Goal: Transaction & Acquisition: Book appointment/travel/reservation

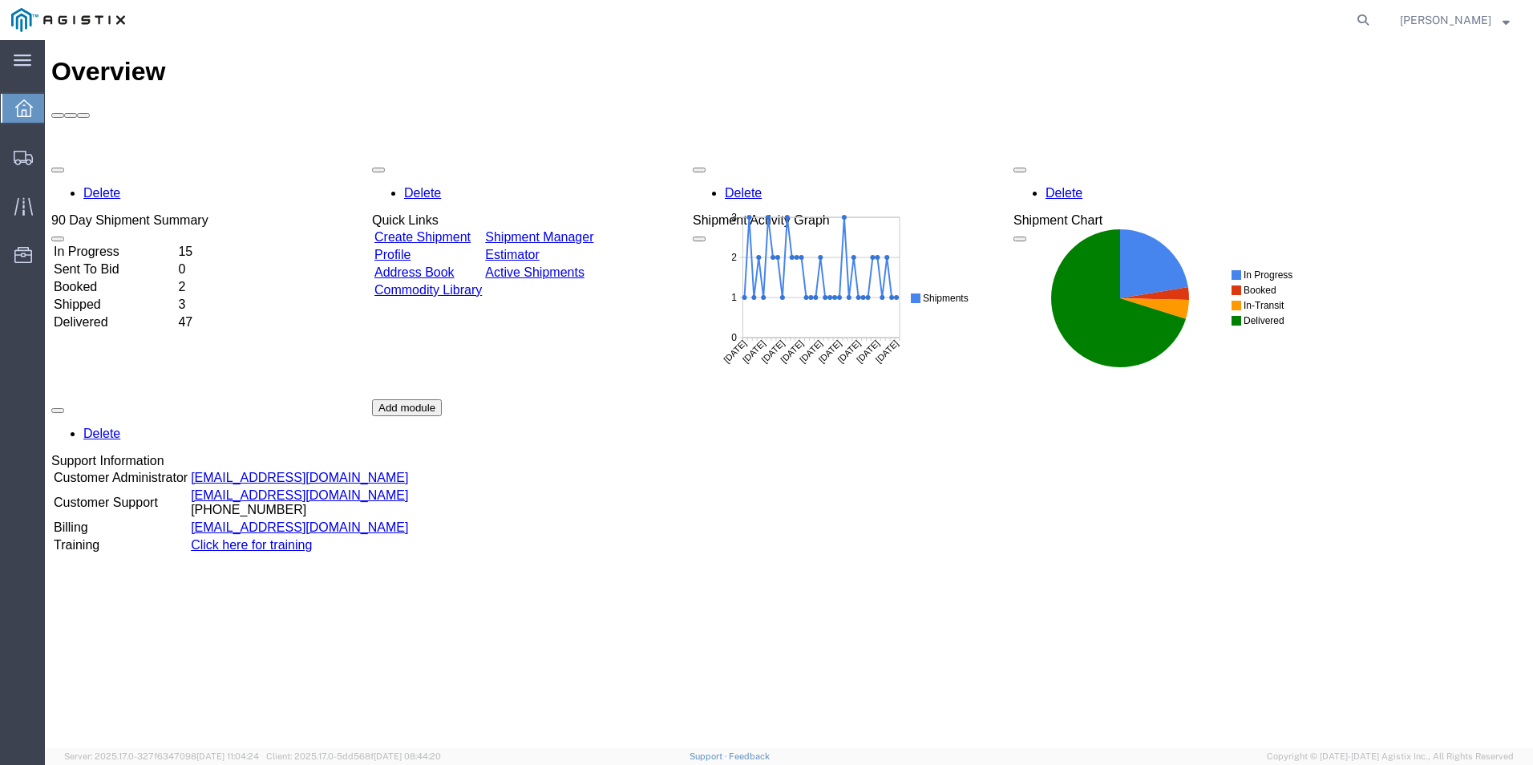
click at [22, 106] on icon at bounding box center [24, 108] width 18 height 18
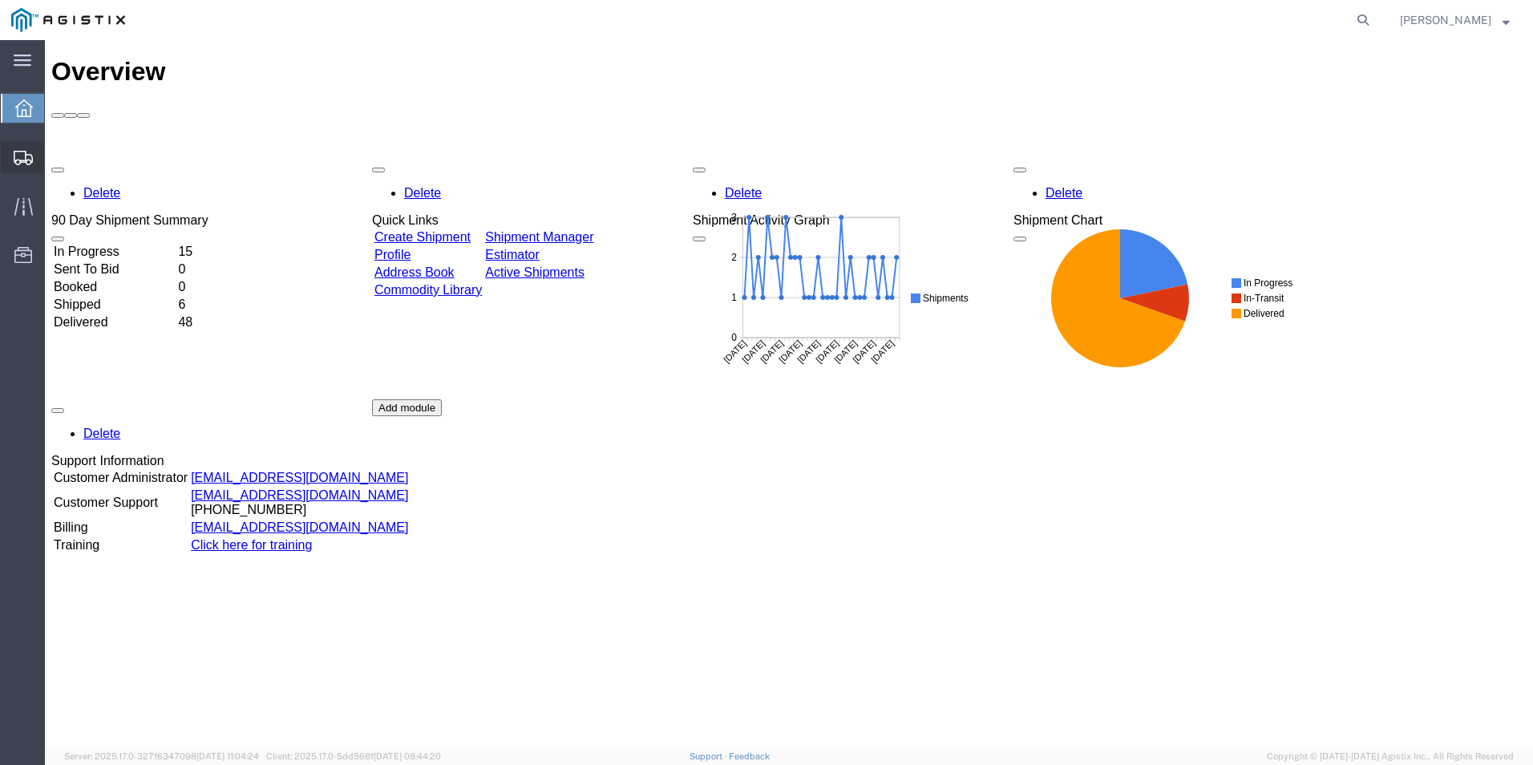
click at [0, 0] on span "Create Shipment" at bounding box center [0, 0] width 0 height 0
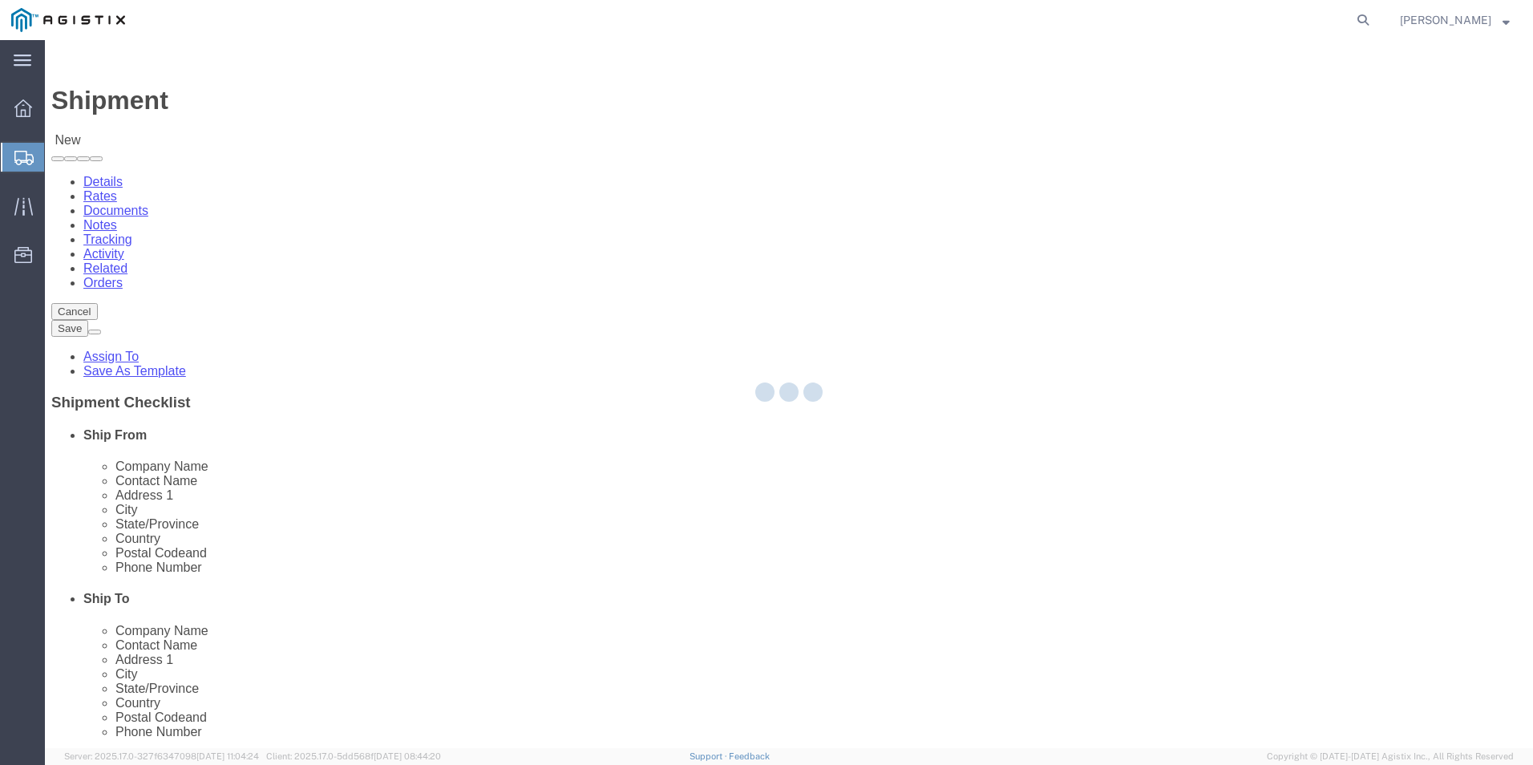
select select
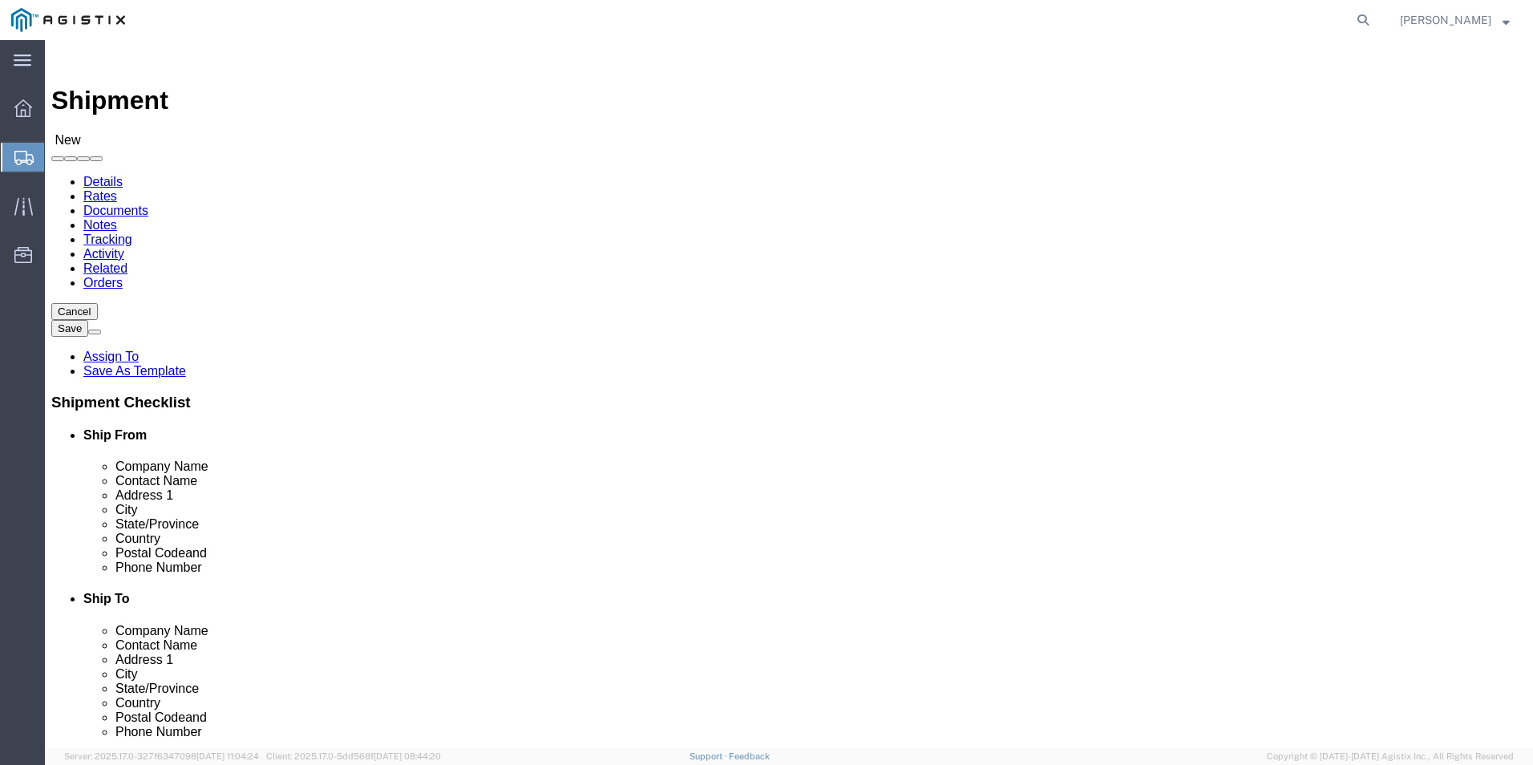
click select "Select Kerotest Manufacturing Corp PG&E"
select select "9596"
click select "Select Kerotest Manufacturing Corp PG&E"
select select
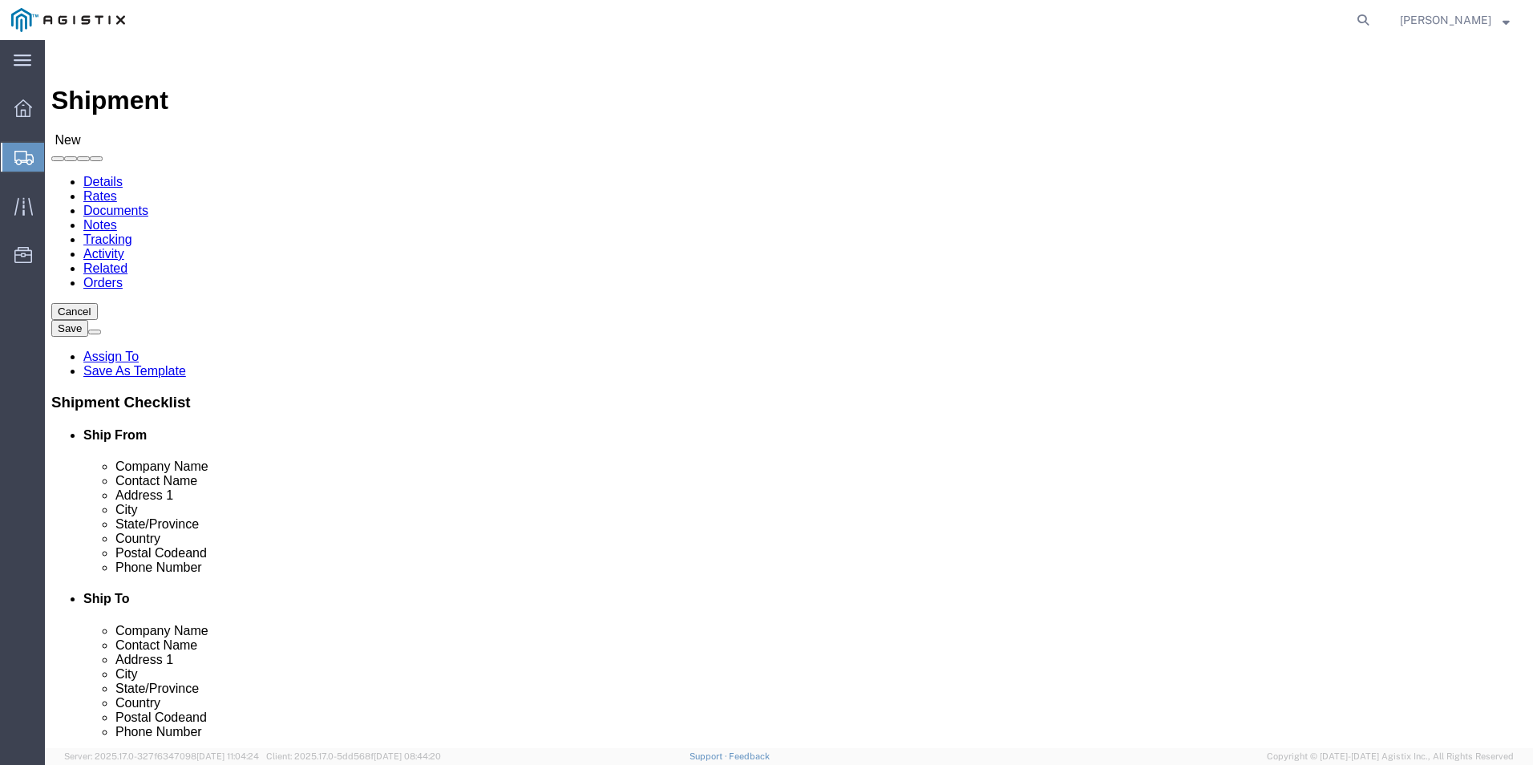
click select "Select All Others [GEOGRAPHIC_DATA] [GEOGRAPHIC_DATA] [GEOGRAPHIC_DATA] [GEOGRA…"
select select "19740"
click select "Select All Others [GEOGRAPHIC_DATA] [GEOGRAPHIC_DATA] [GEOGRAPHIC_DATA] [GEOGRA…"
select select "MYPROFILE"
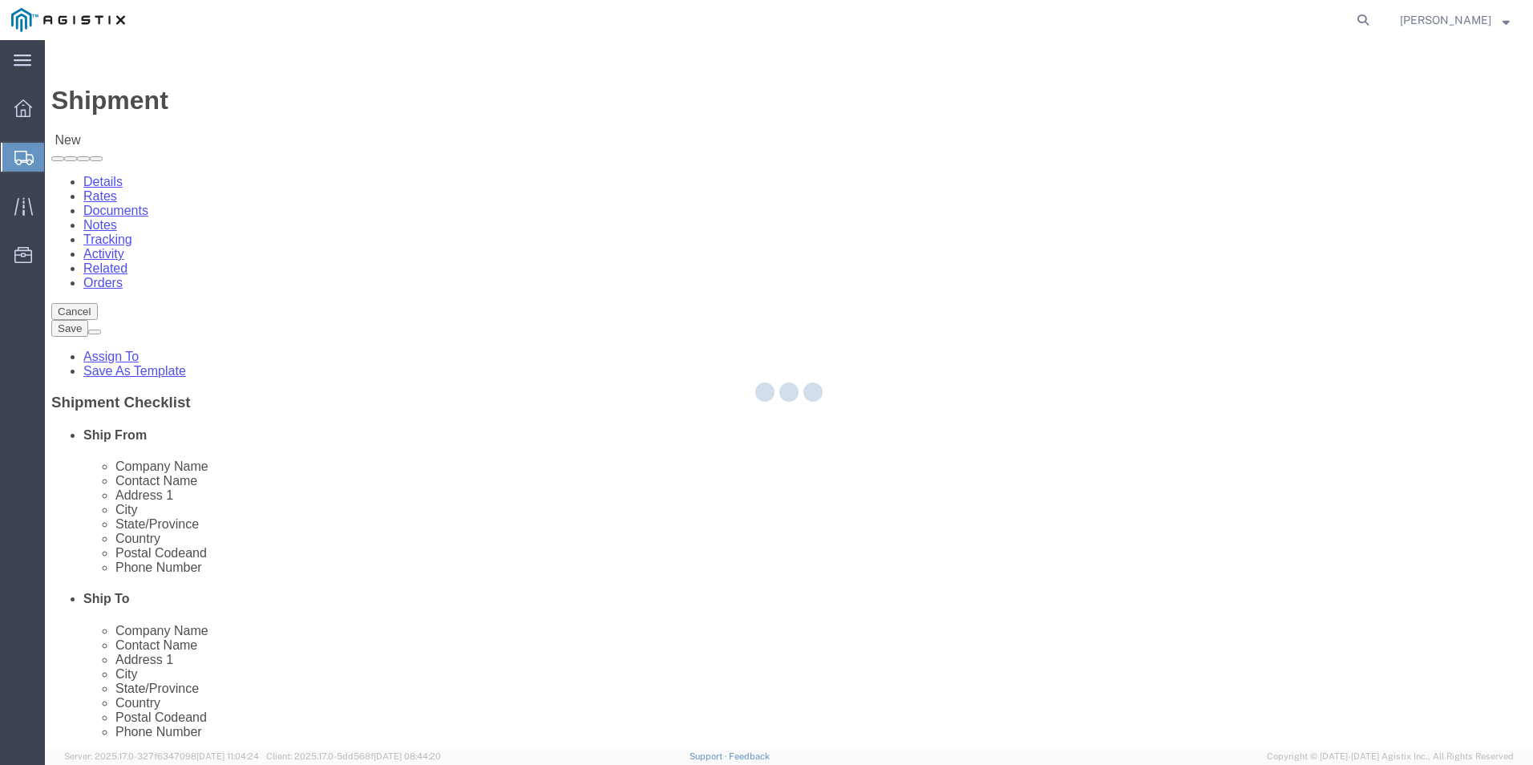
select select "LA"
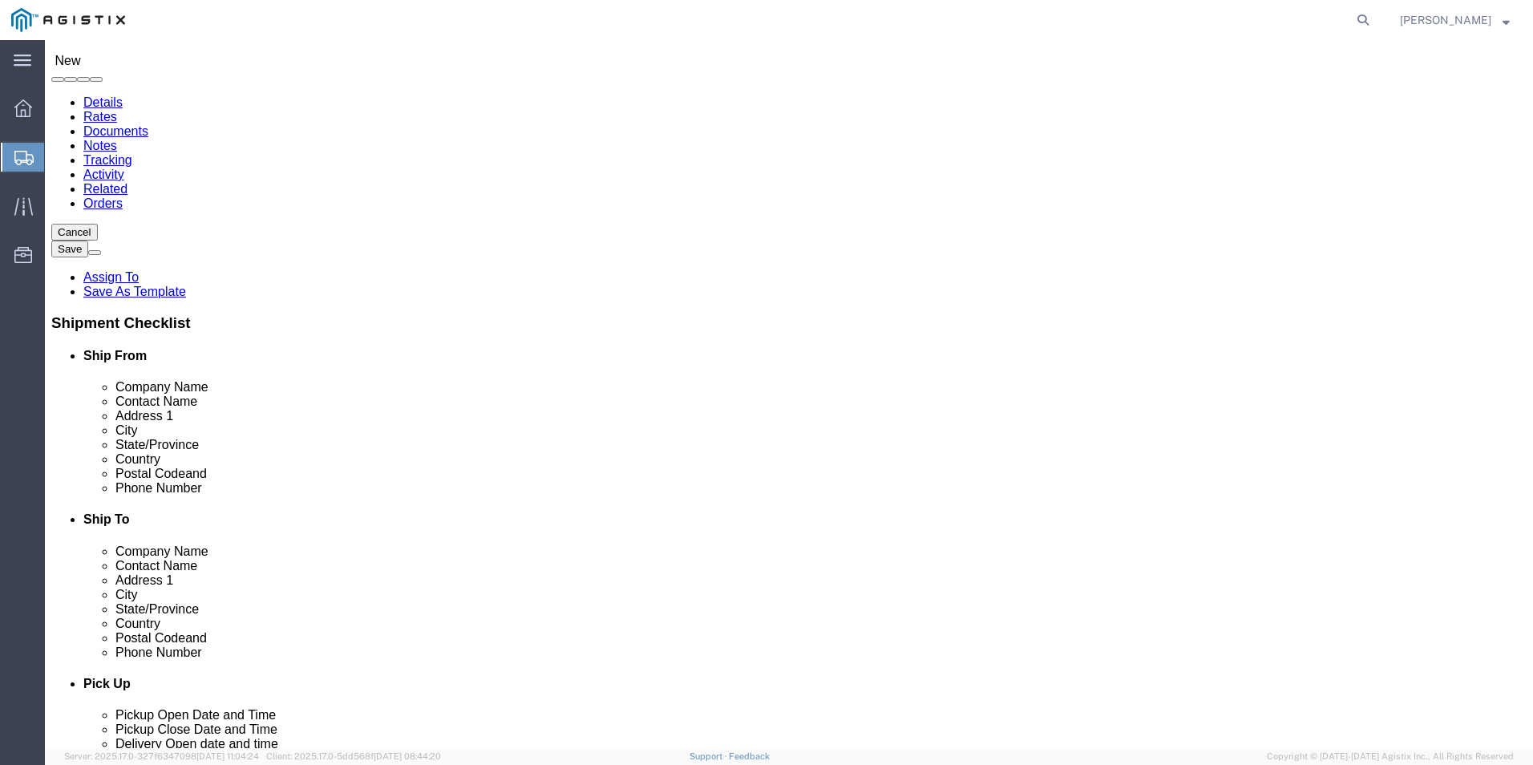
scroll to position [80, 0]
click input "text"
type input "P"
click p "- PACIFIC GAS & ELECTRIC - ([PERSON_NAME]) [STREET_ADDRESS][PERSON_NAME]"
select select "CA"
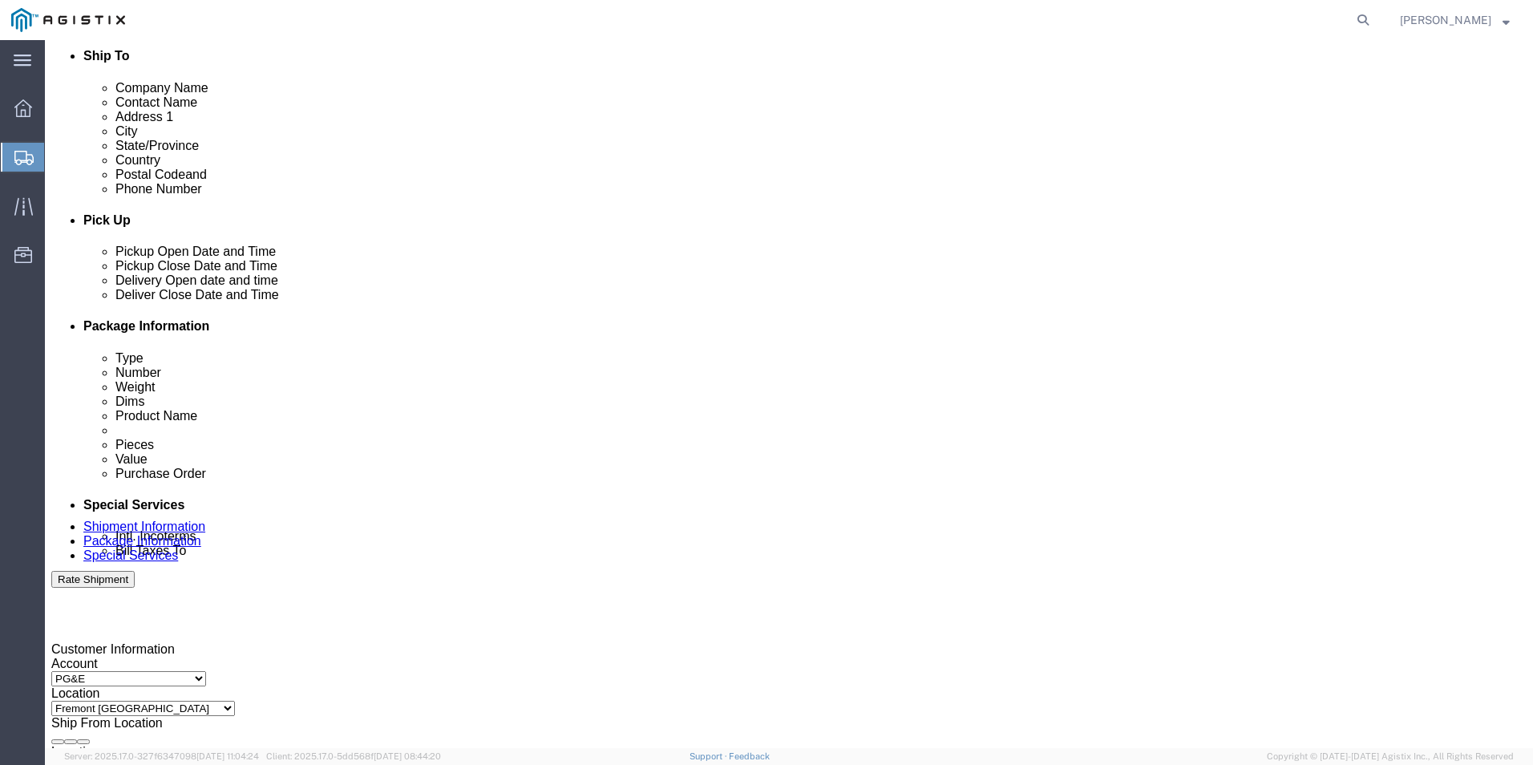
scroll to position [561, 0]
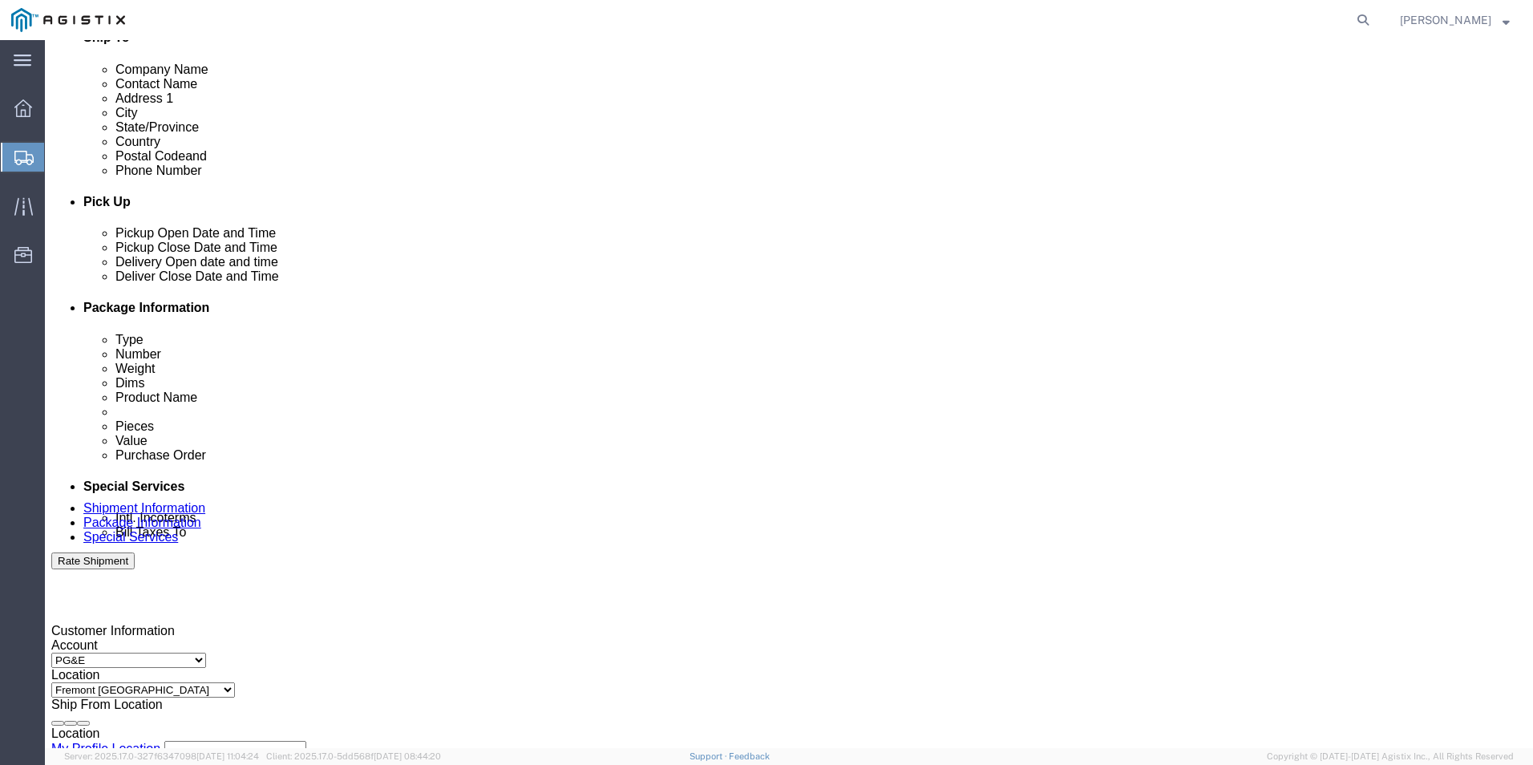
type input "PACIFIC GAS & ELECTRIC"
click div "[DATE] 3:00 PM"
type input "8:00 AM"
click button "Apply"
click div
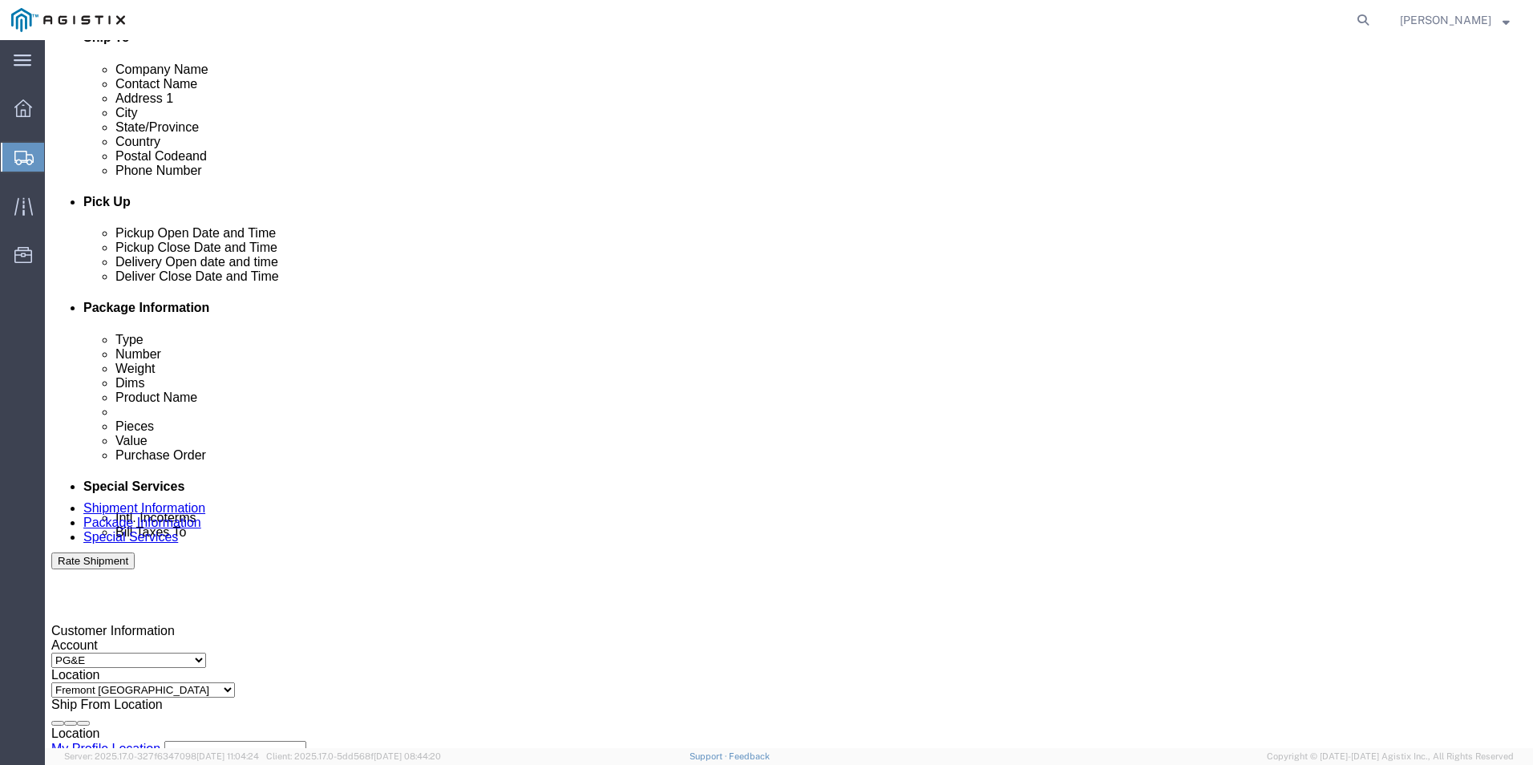
click div
click div "[DATE] 5:00 PM"
type input "8:00 AM"
click button "Apply"
click div
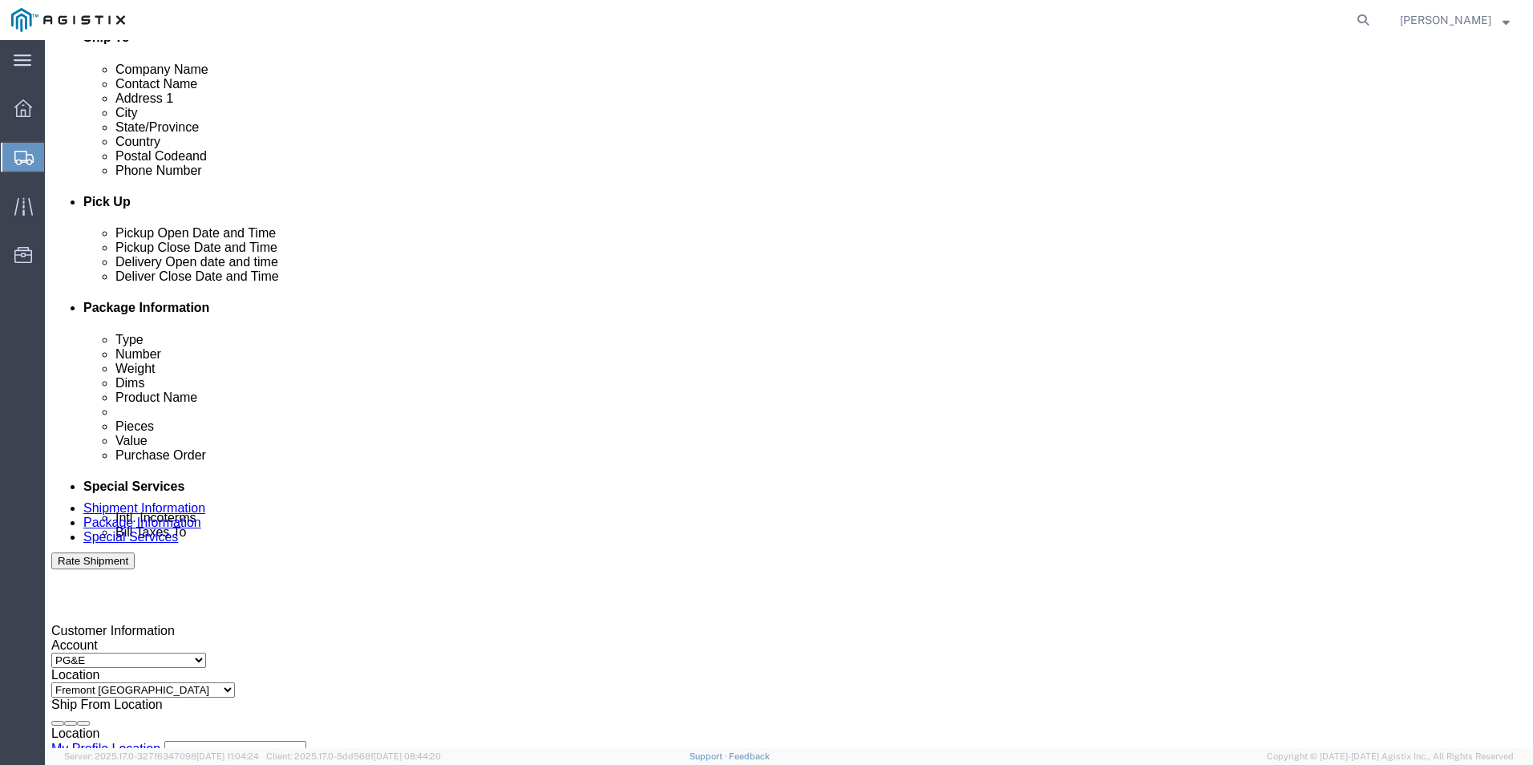
type input "4:00 PM"
click button "Apply"
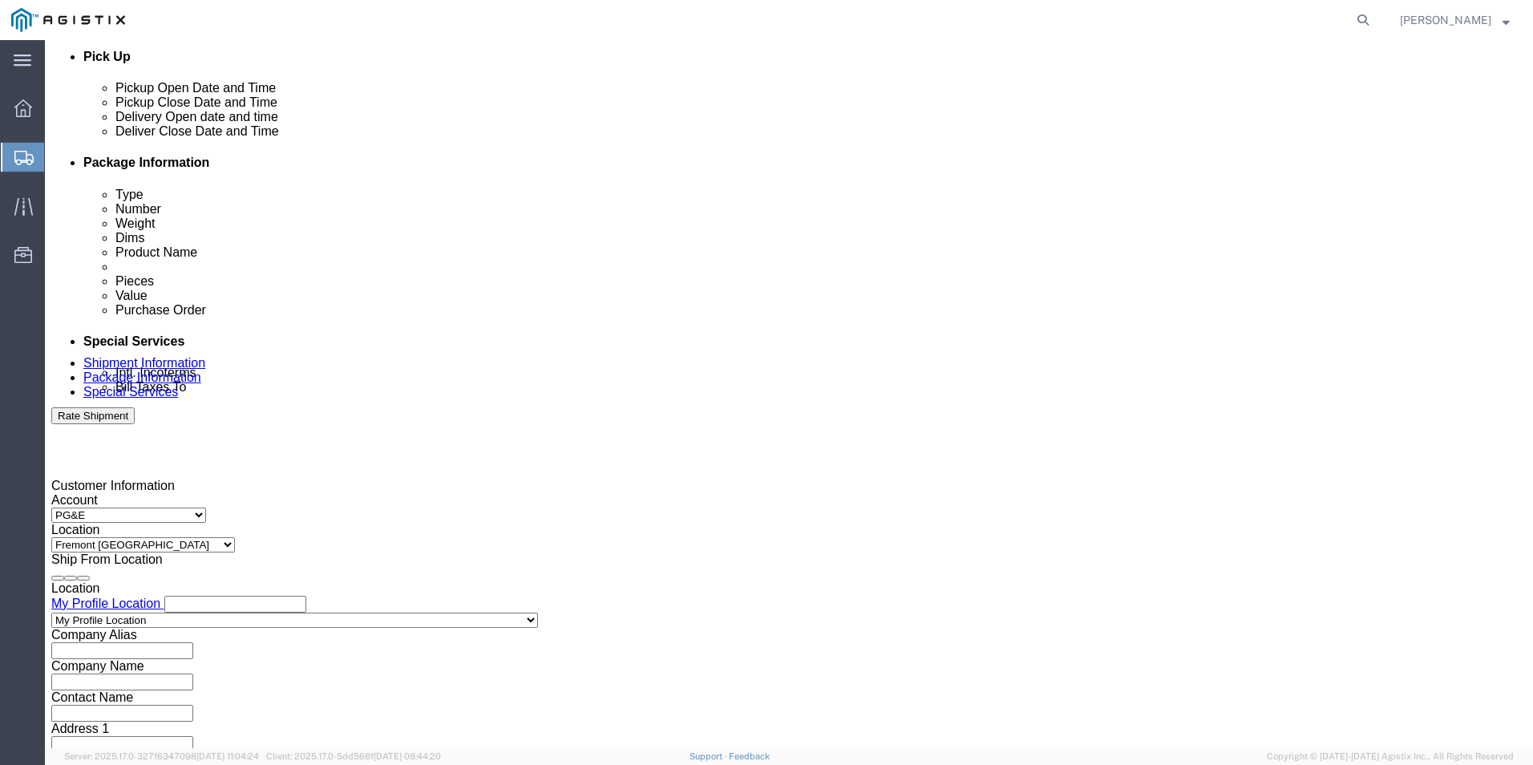
scroll to position [722, 0]
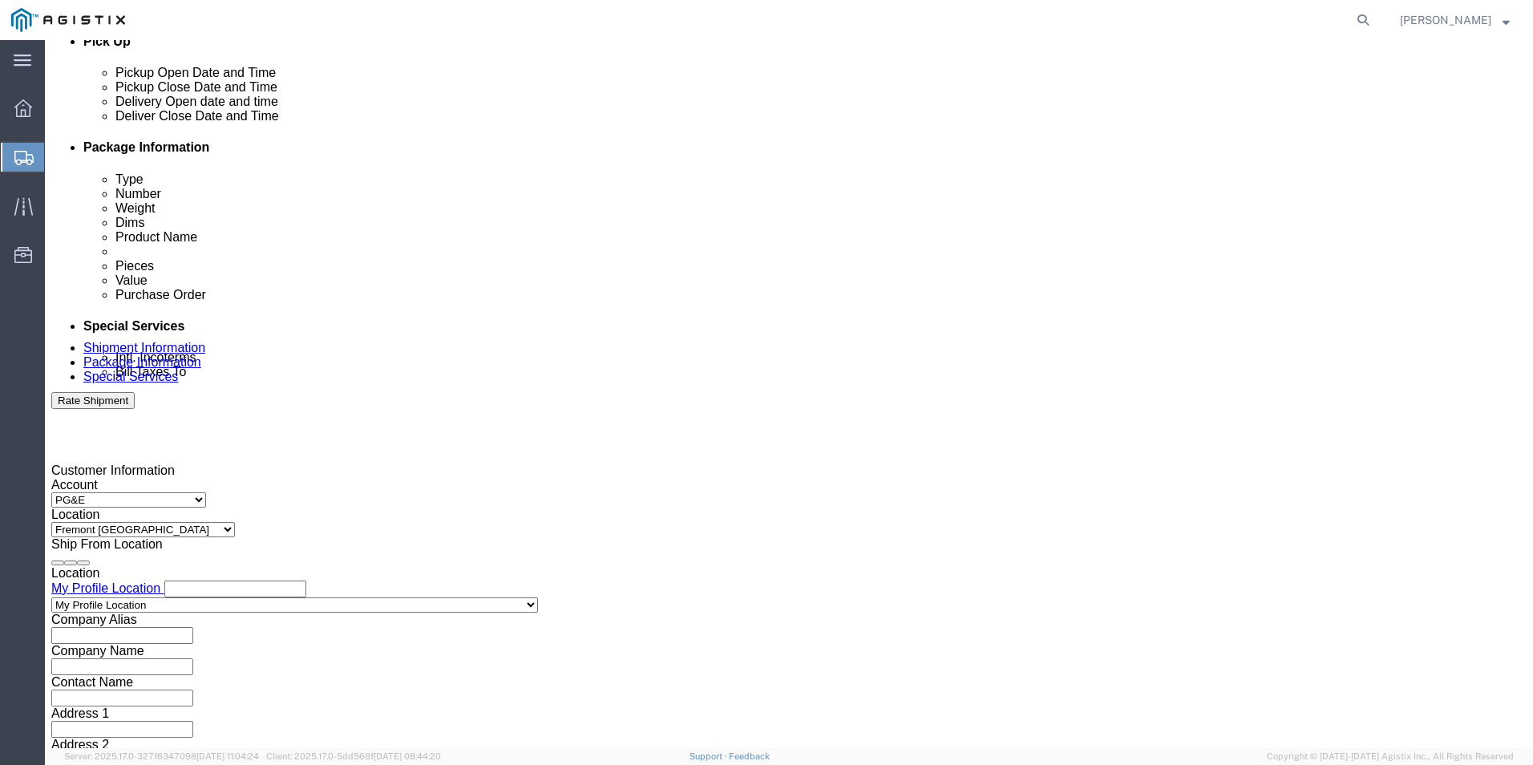
click select "Select Air Less than Truckload Multi-Leg Ocean Freight Rail Small Parcel Truckl…"
select select "LTL"
click select "Select Air Less than Truckload Multi-Leg Ocean Freight Rail Small Parcel Truckl…"
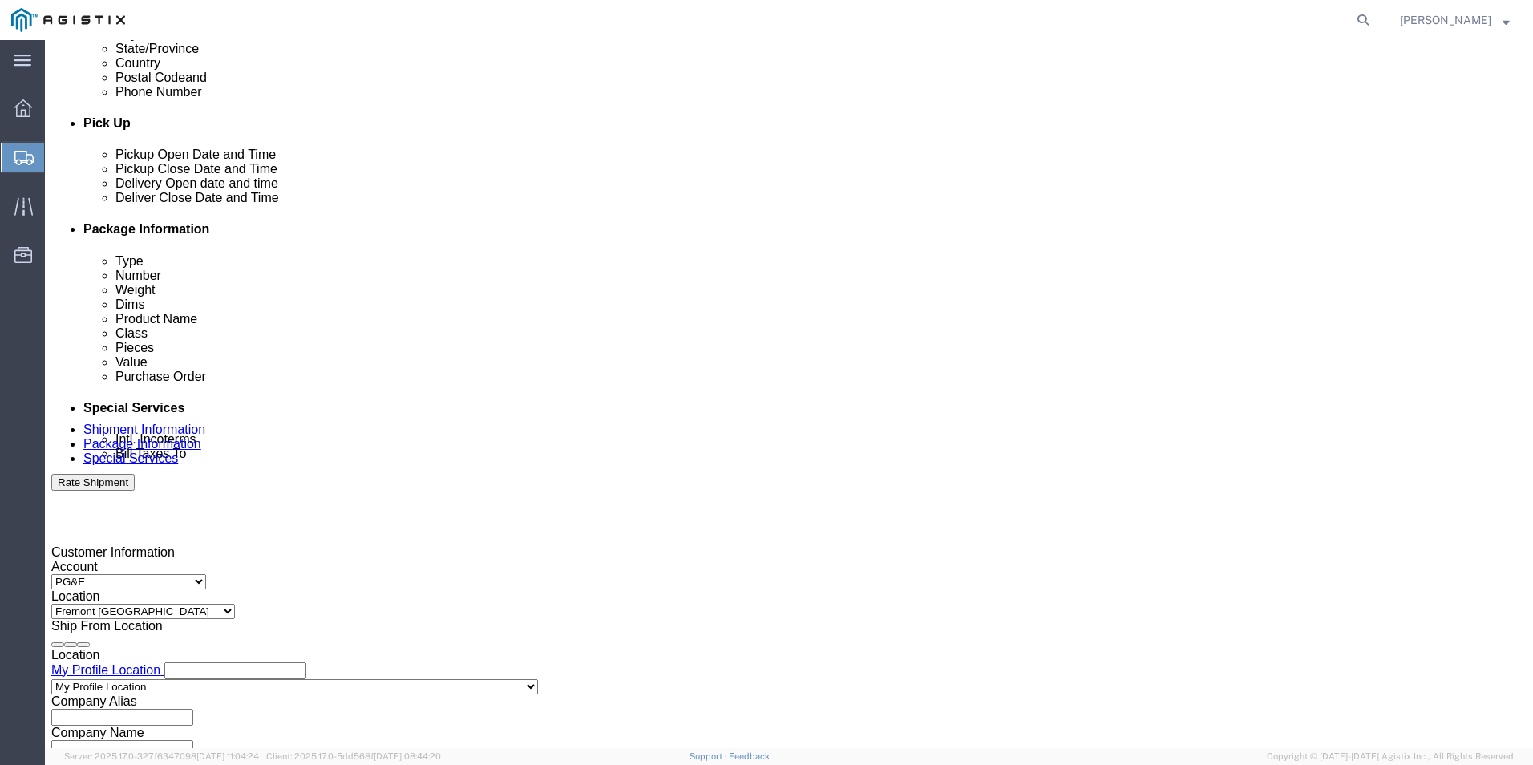
scroll to position [800, 0]
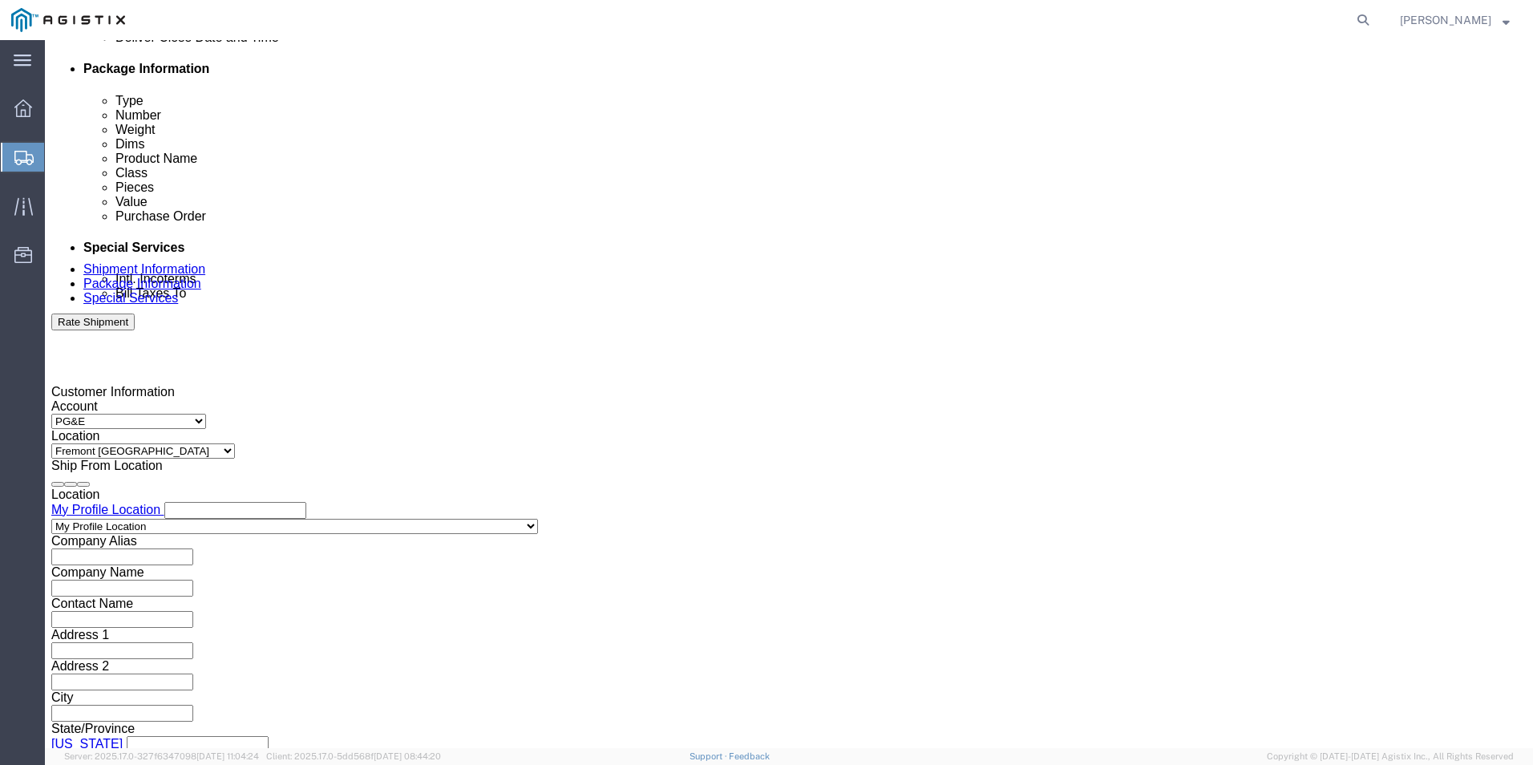
click button "Continue"
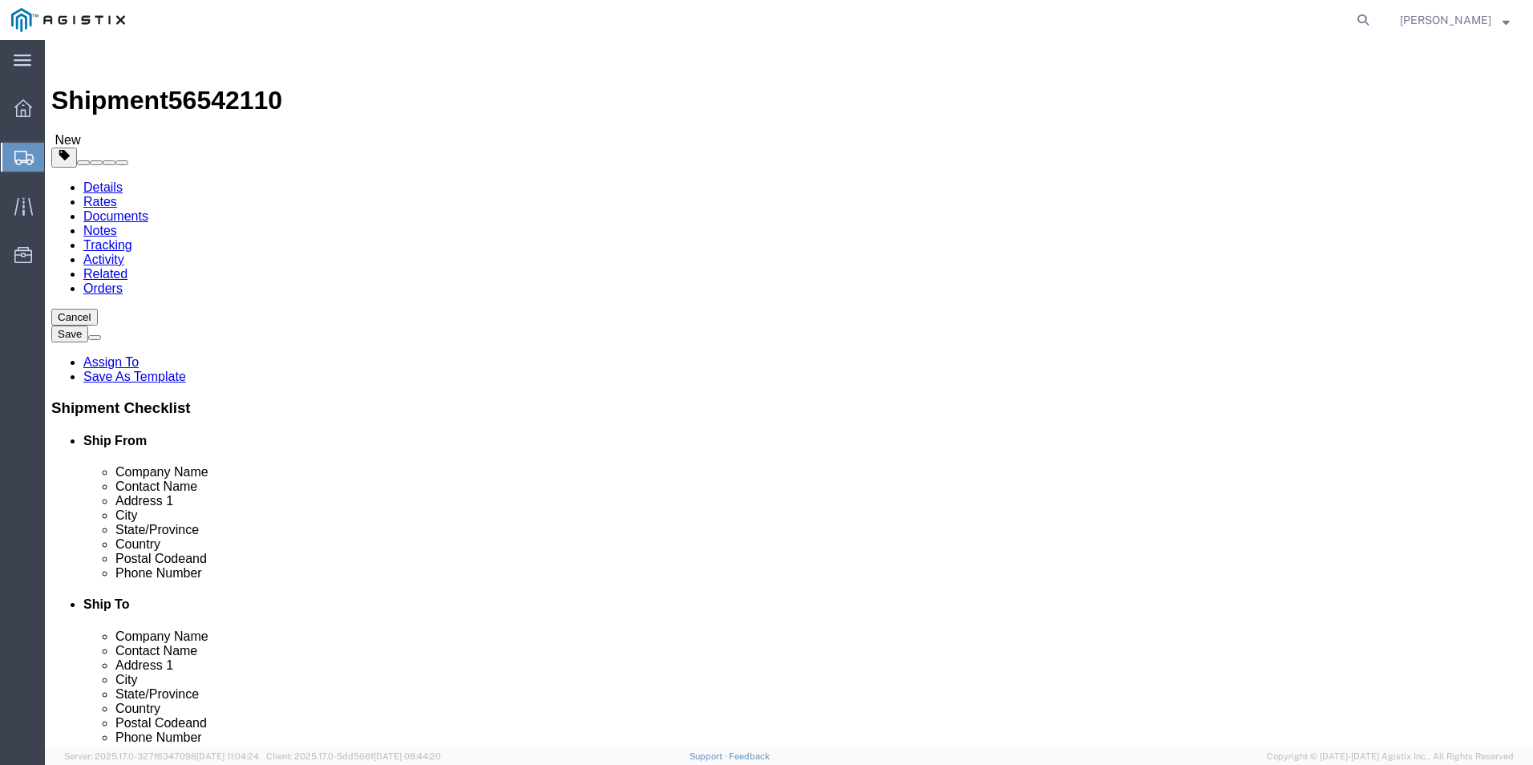
click select "Select Bulk Bundle(s) Cardboard Box(es) Carton(s) Crate(s) Drum(s) (Fiberboard)…"
select select "PSNS"
click select "Select Bulk Bundle(s) Cardboard Box(es) Carton(s) Crate(s) Drum(s) (Fiberboard)…"
drag, startPoint x: 233, startPoint y: 372, endPoint x: 251, endPoint y: 372, distance: 18.4
click input "text"
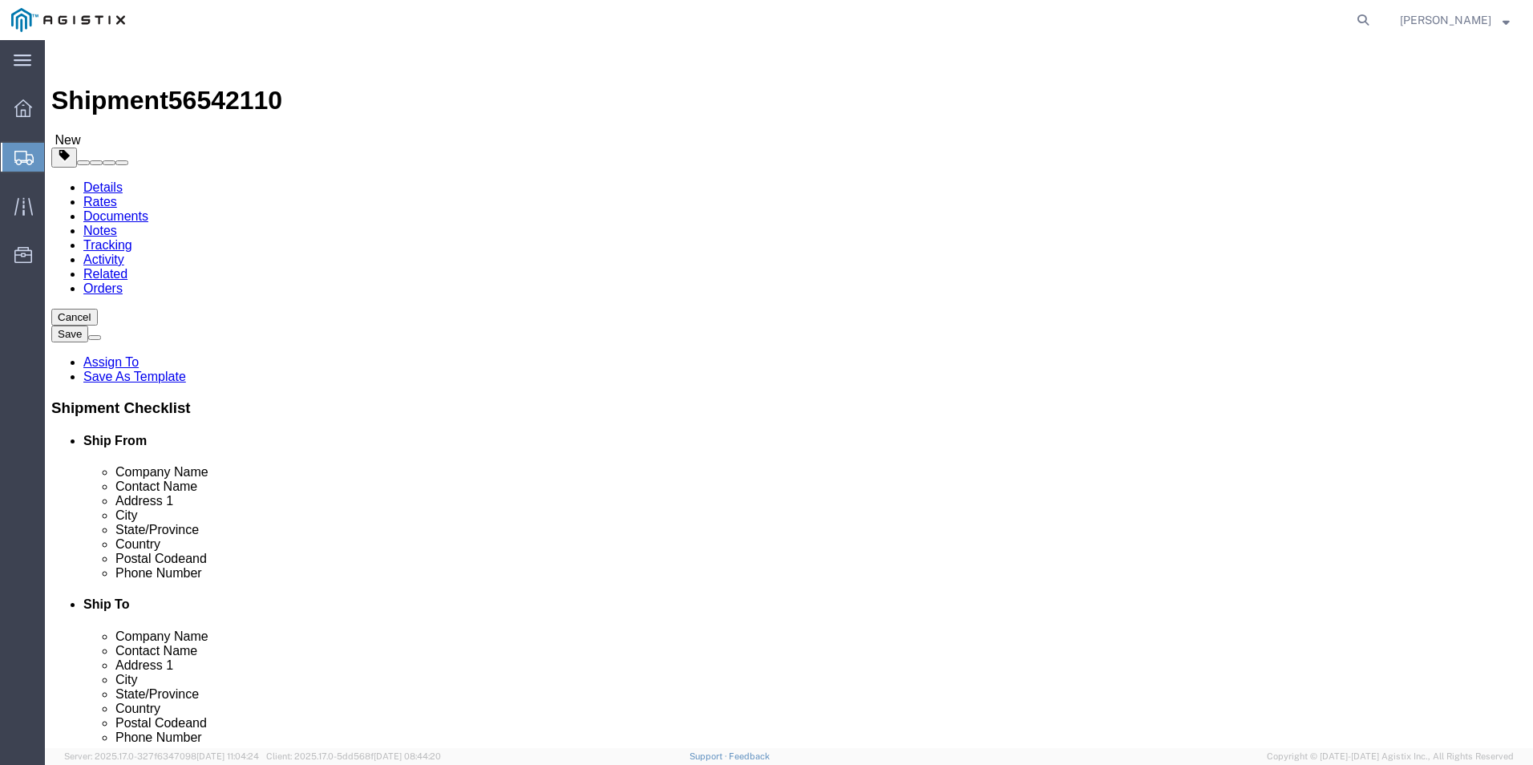
type input "28"
type input "38"
type input "20"
click input "0.00"
type input "0"
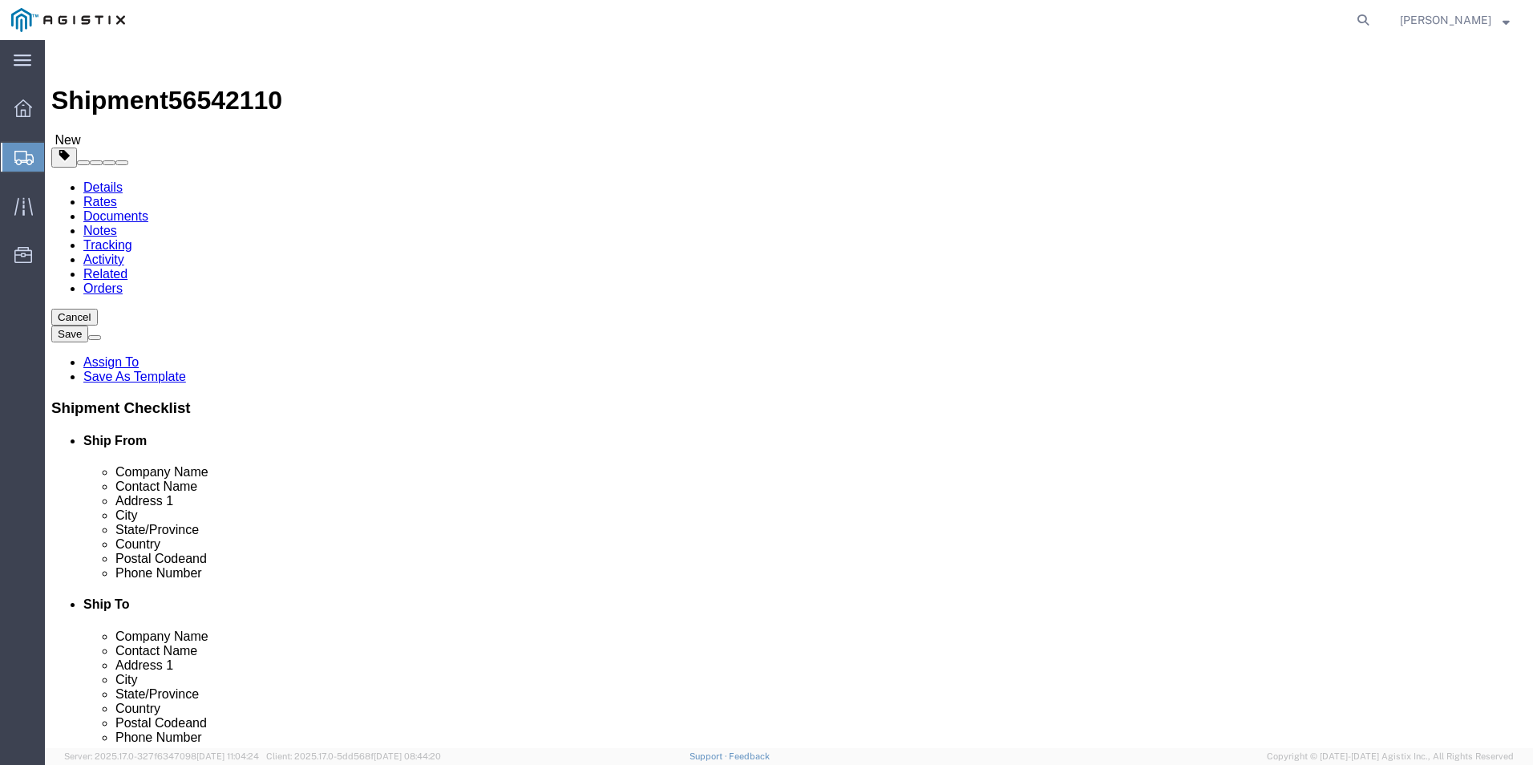
type input "260"
click link "Add Content"
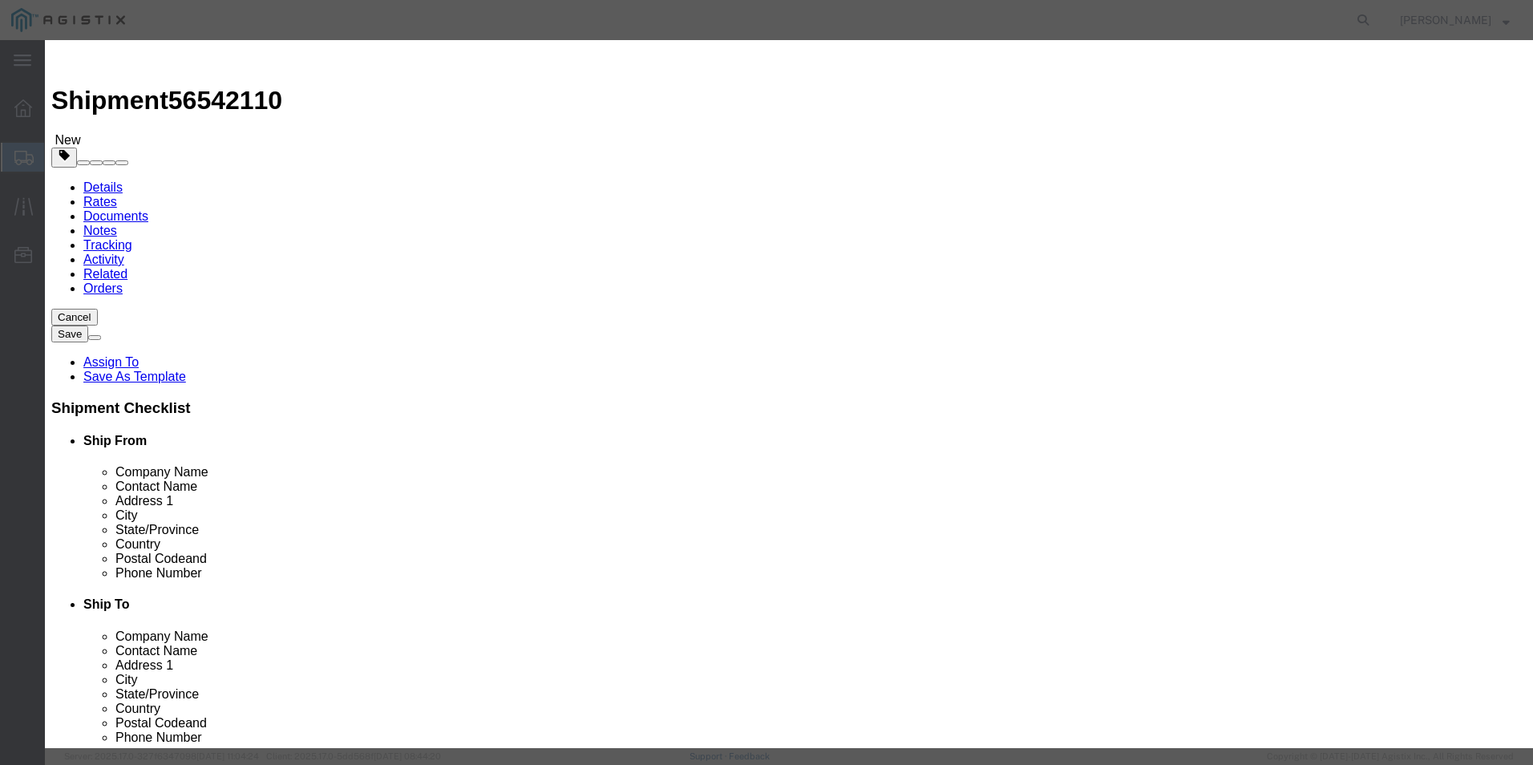
click input "text"
type input "PLASTIC TEES 94-20"
click input "0"
type input "30"
click input "text"
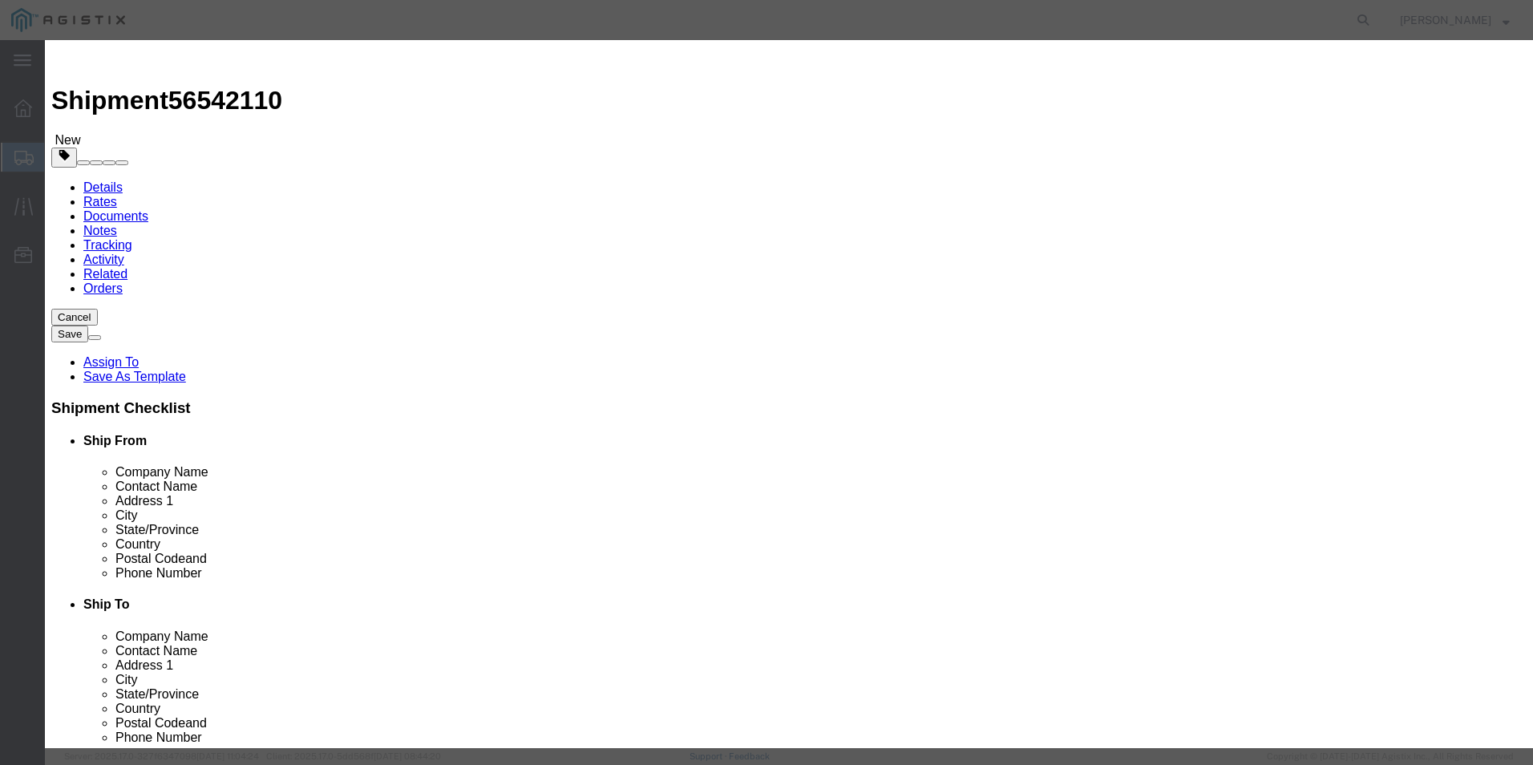
type input "4500"
click button "Save & Close"
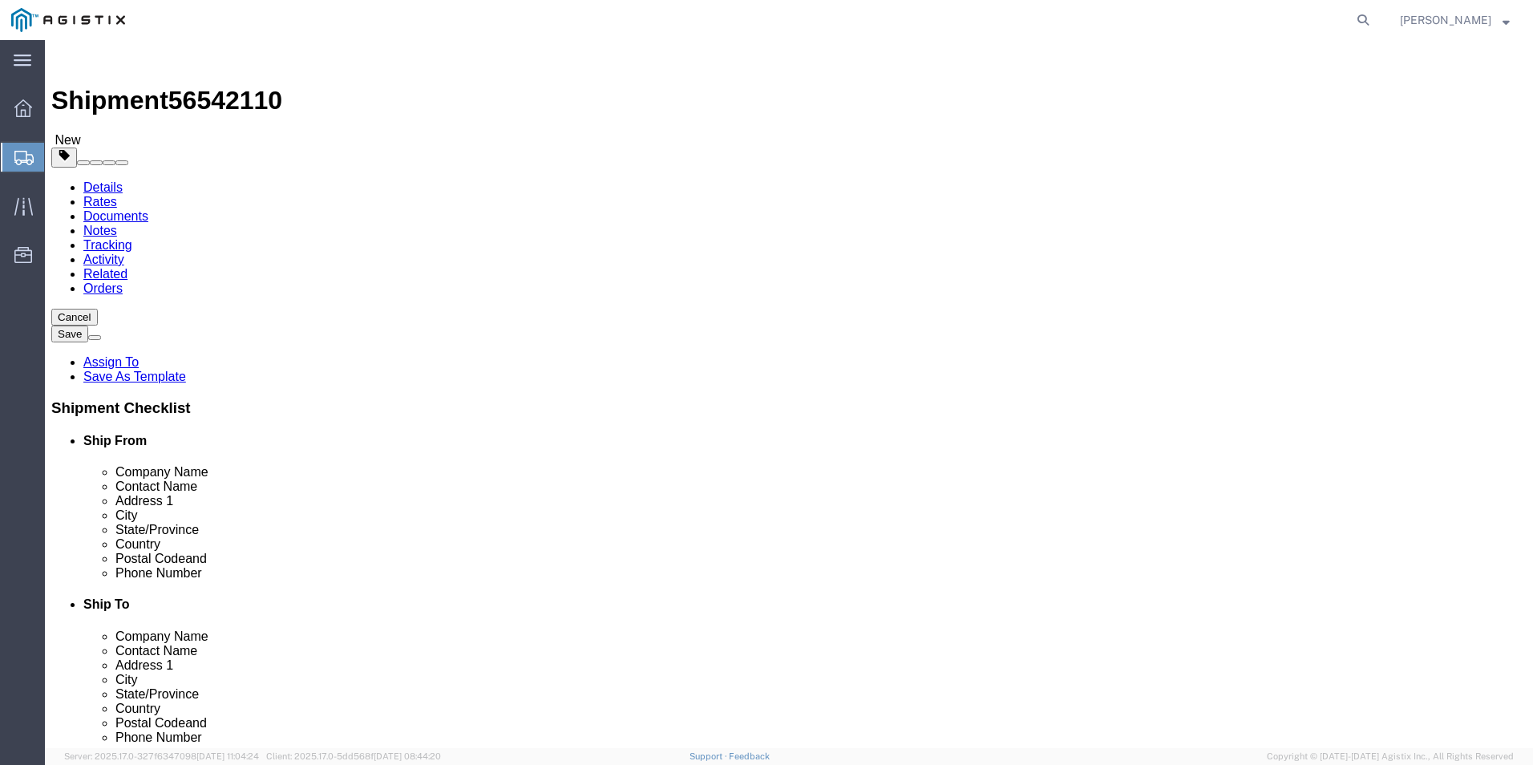
click link "Special Services"
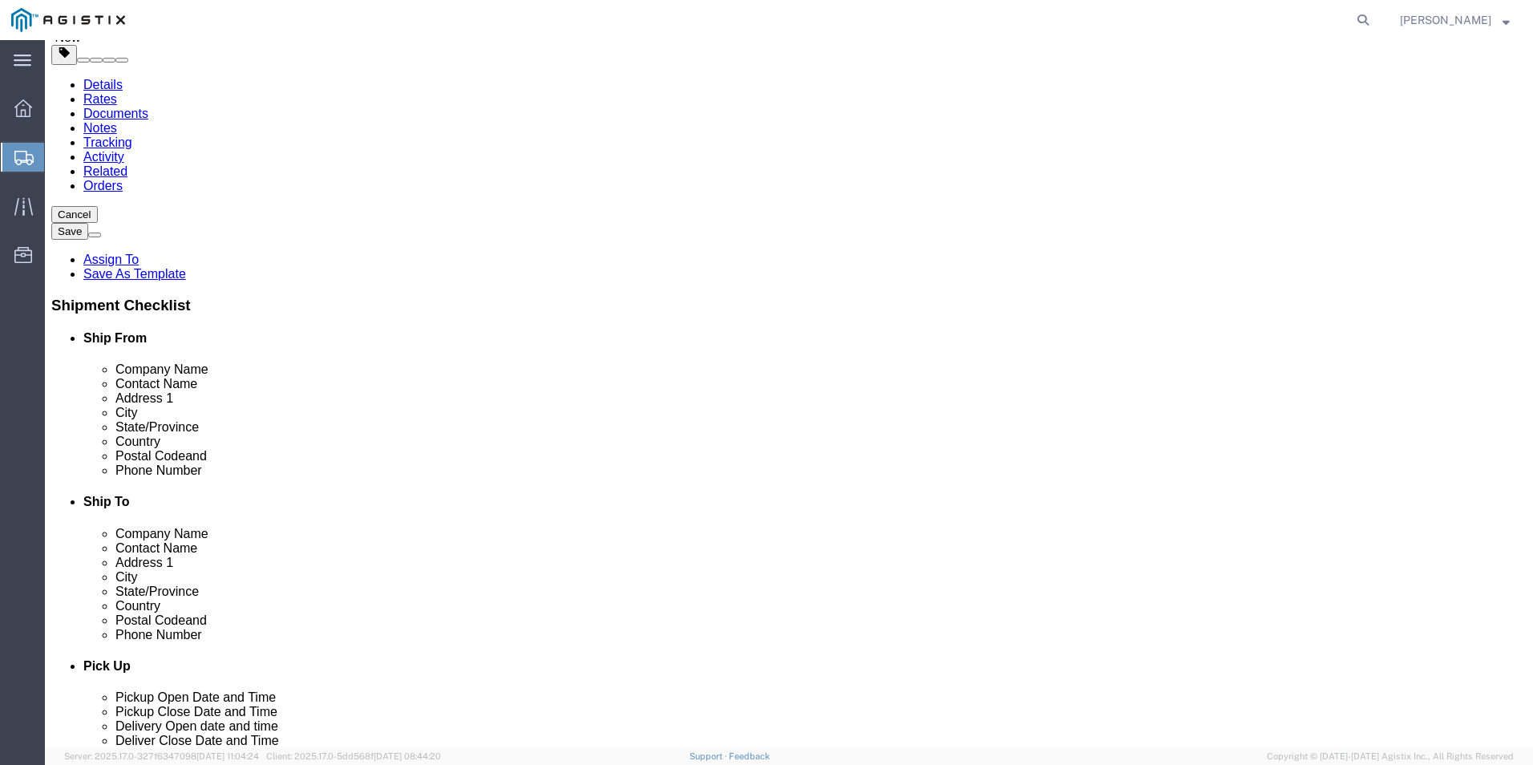
scroll to position [160, 0]
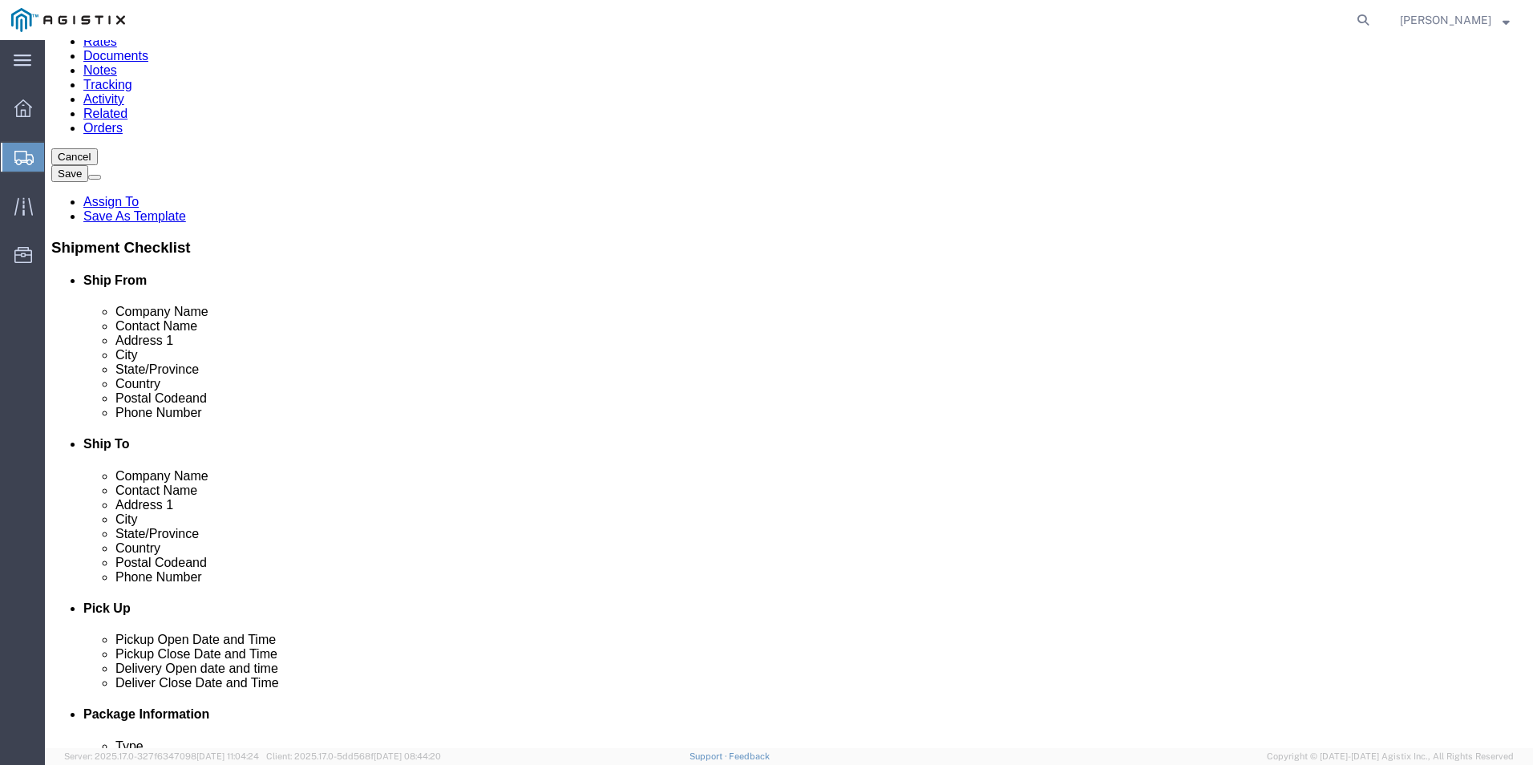
click select "Select 1 Day 2 Day 3-5 Day Economy 5+ Day"
select select "3-5 Day Economy"
click select "Select 1 Day 2 Day 3-5 Day Economy 5+ Day"
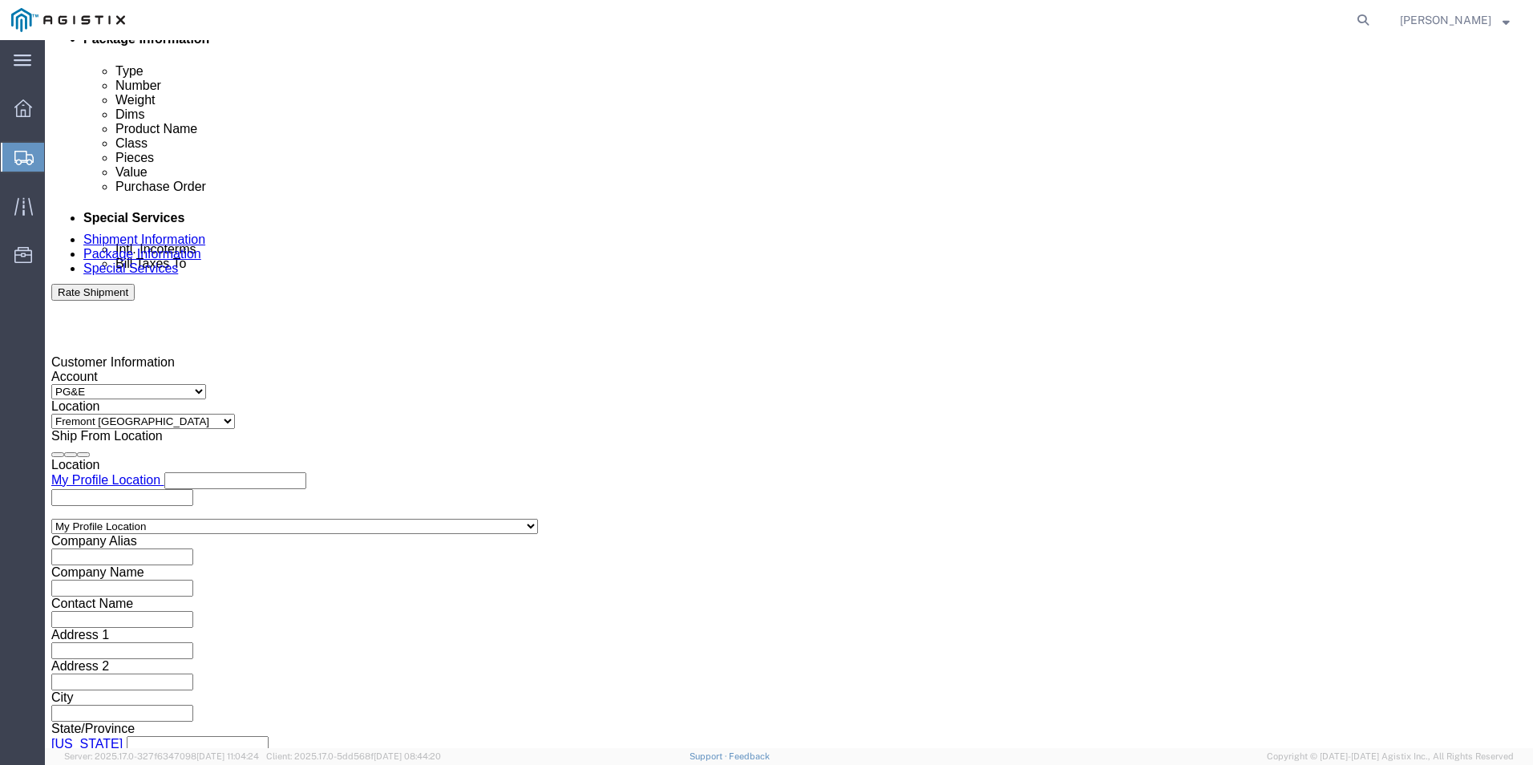
scroll to position [882, 0]
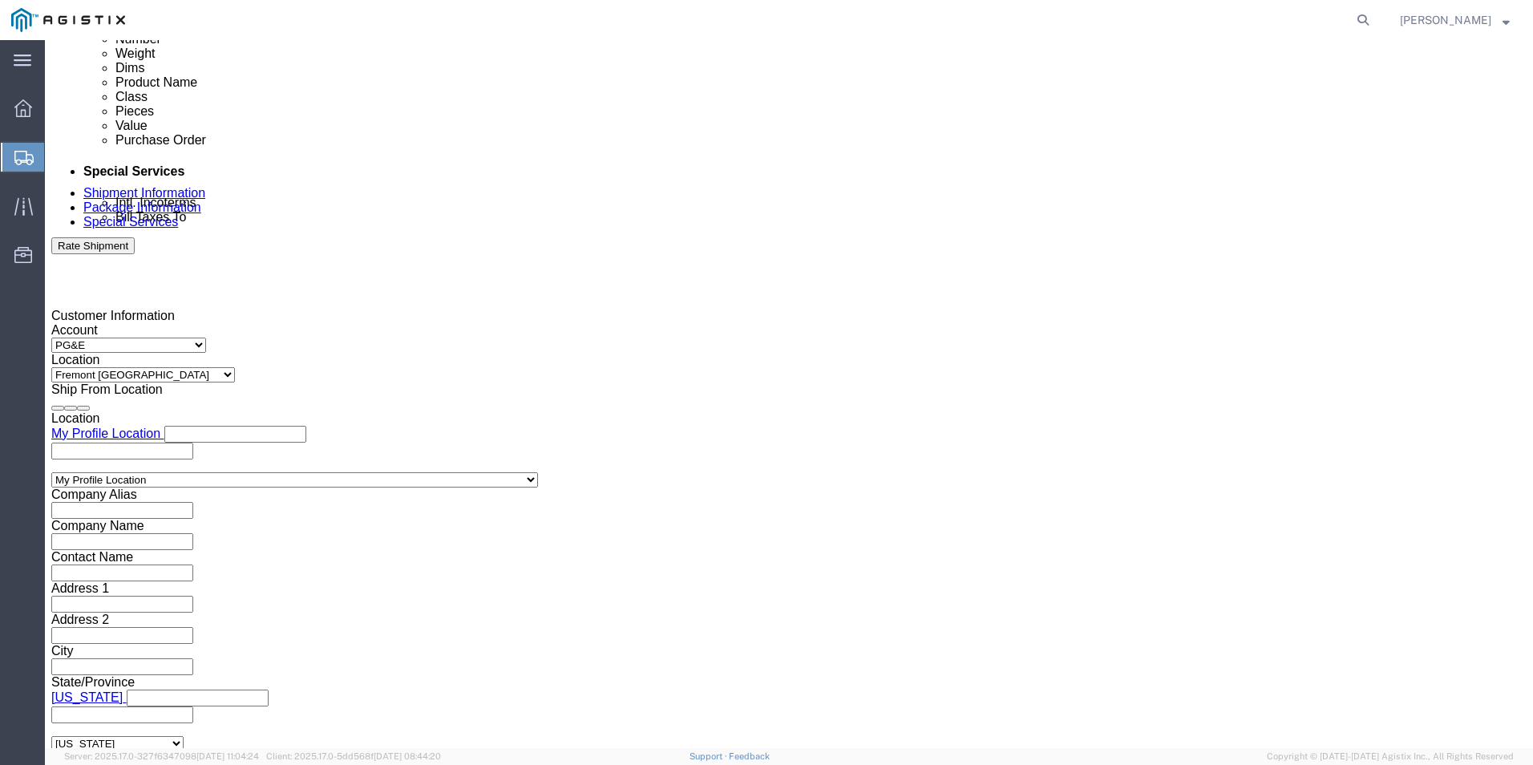
select select "MYPROFILE"
type input "Kerotest Manufacturing Corp"
type input "[STREET_ADDRESS]"
select select "US"
type input "[PERSON_NAME]"
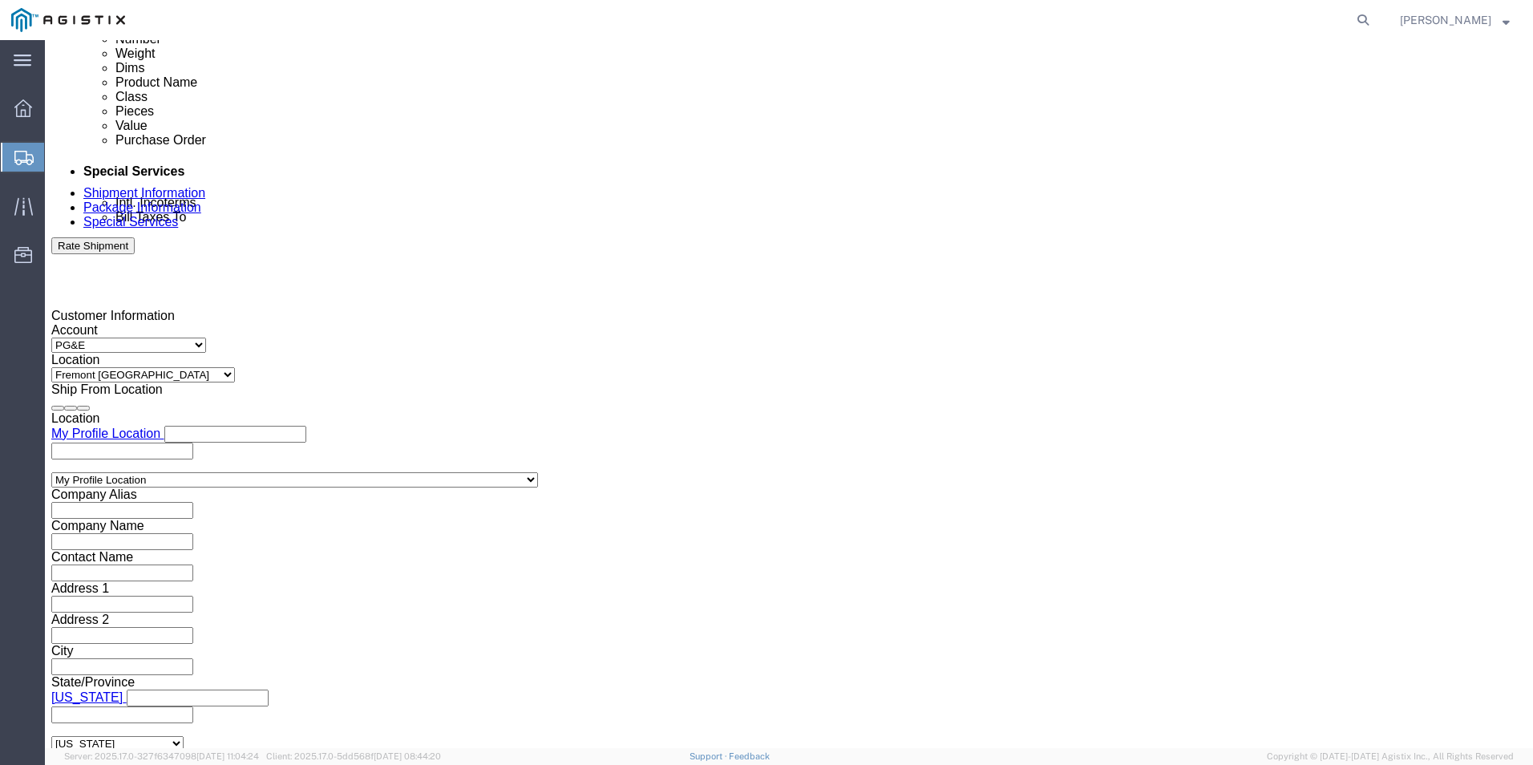
type input "[PHONE_NUMBER]"
type input "MANSURA"
type input "70350"
select select "LA"
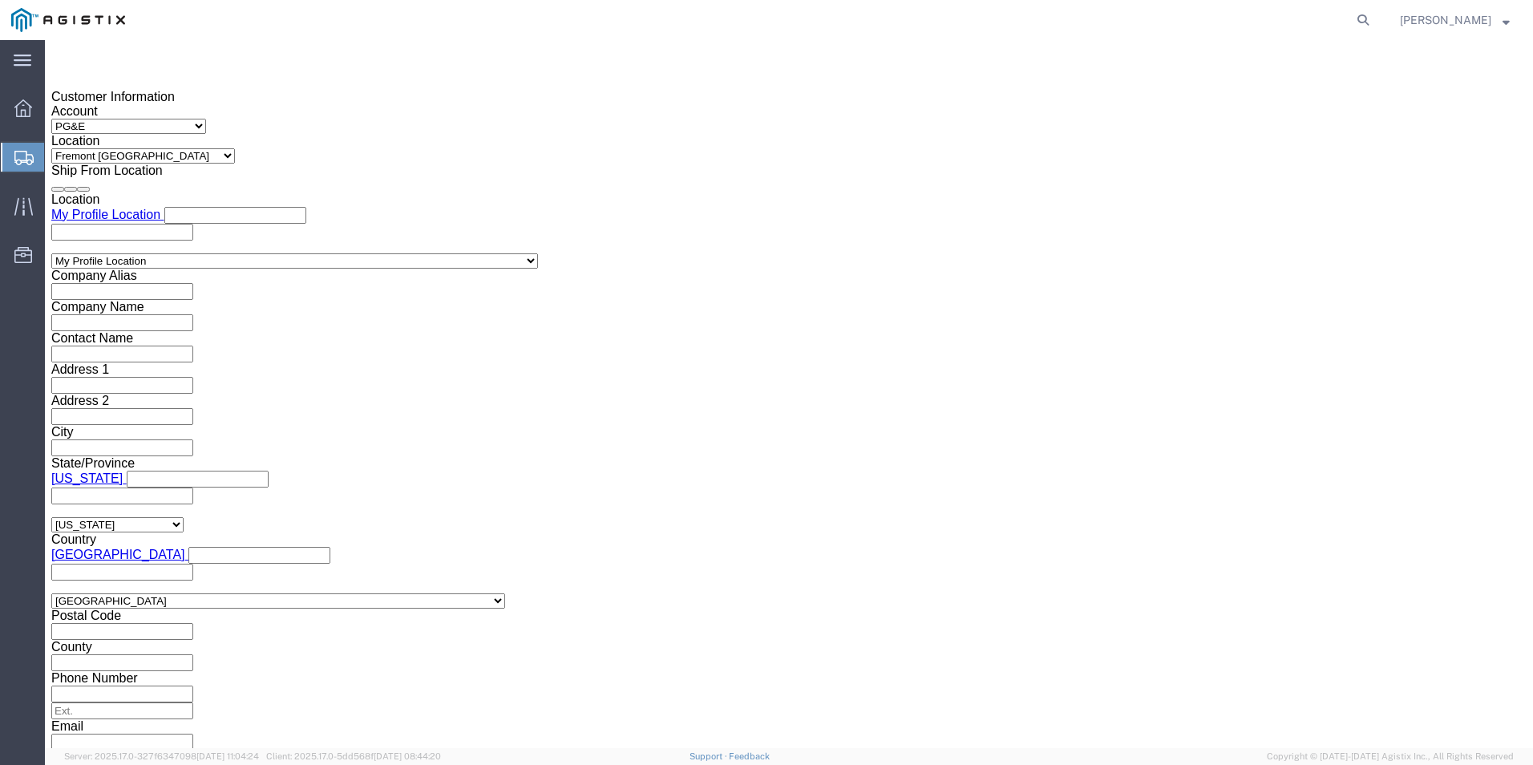
scroll to position [1123, 0]
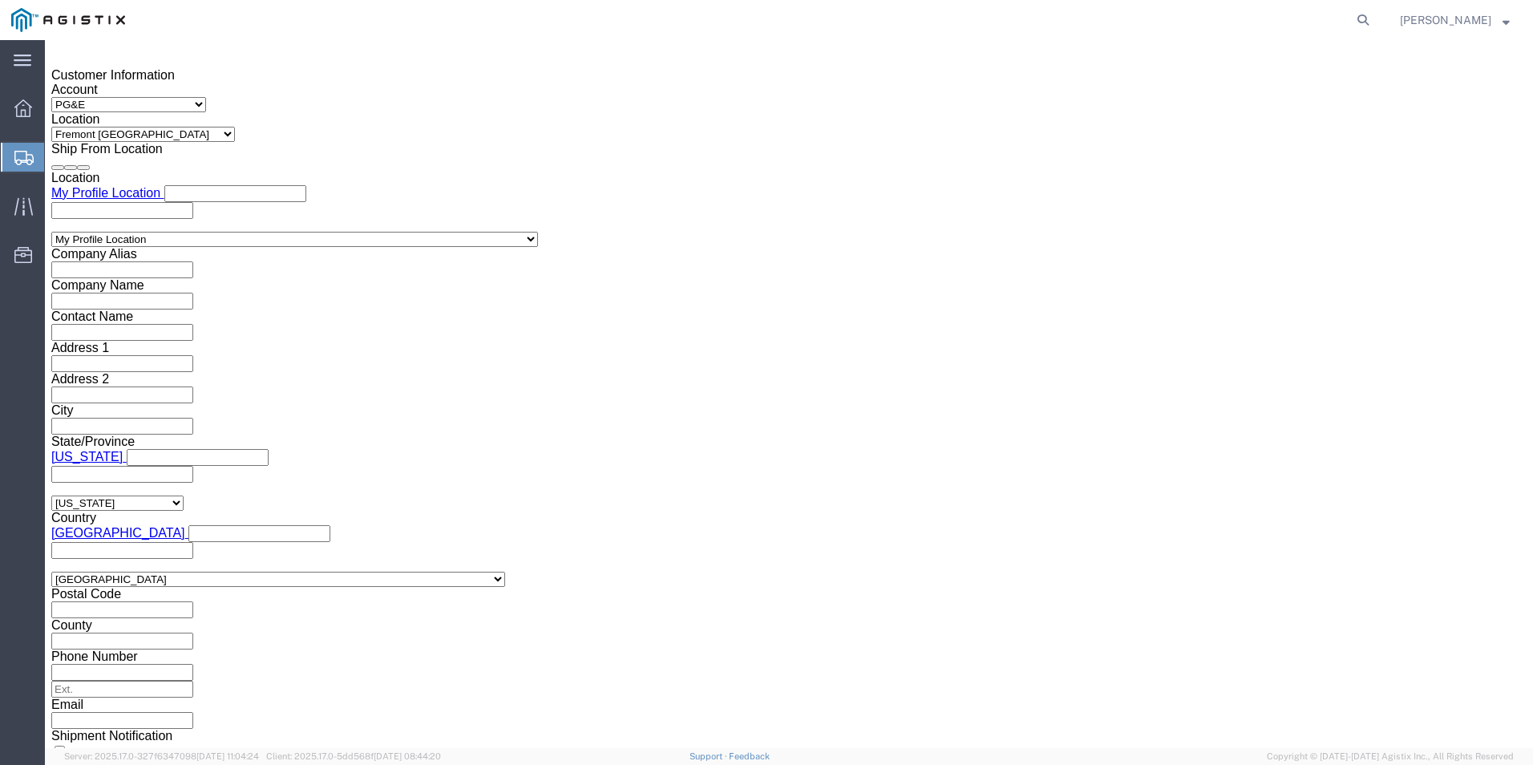
select select "MYPROFILE"
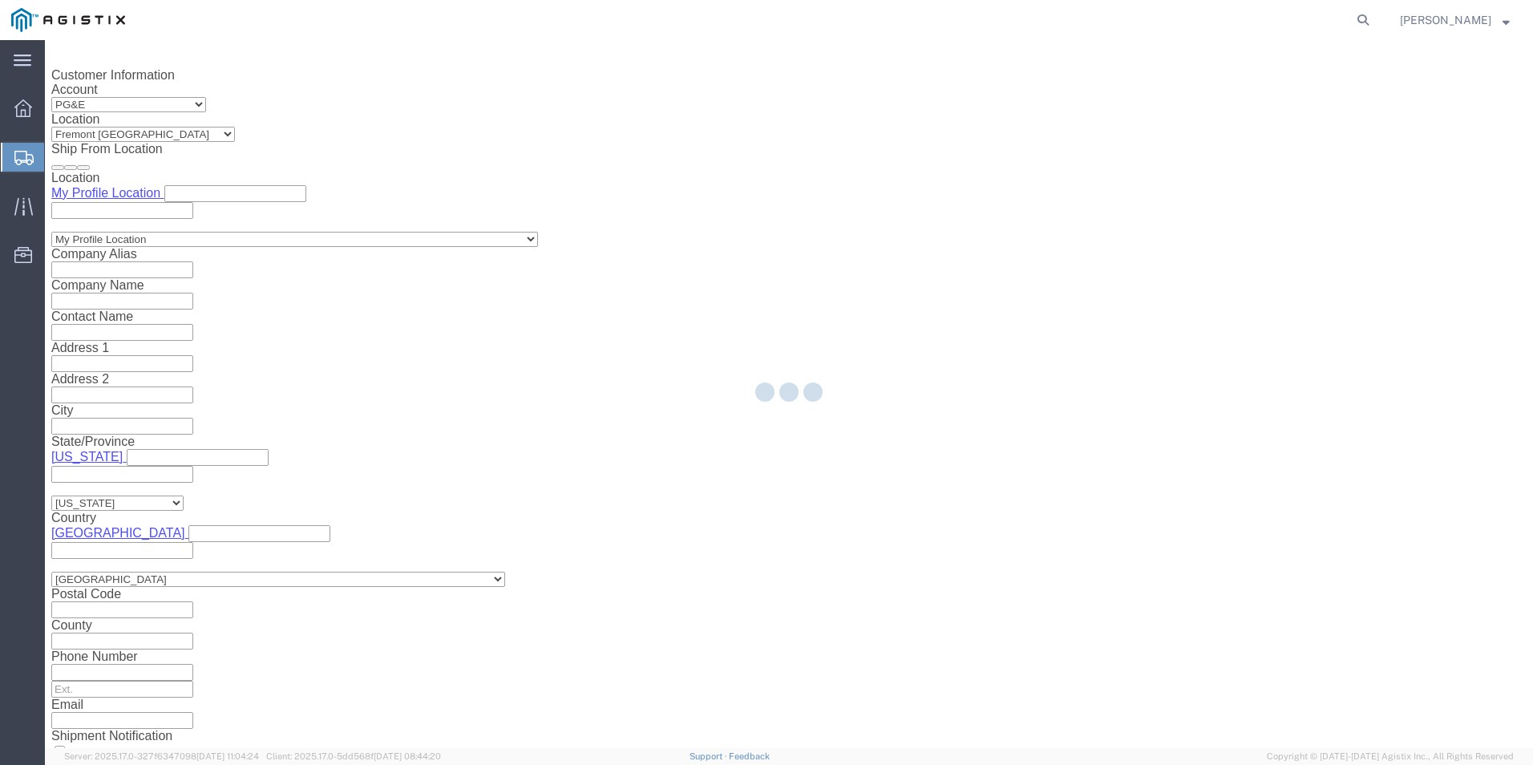
type input "Kerotest Manufacturing Corp"
type input "[STREET_ADDRESS]"
select select "US"
type input "[PERSON_NAME]"
type input "[PHONE_NUMBER]"
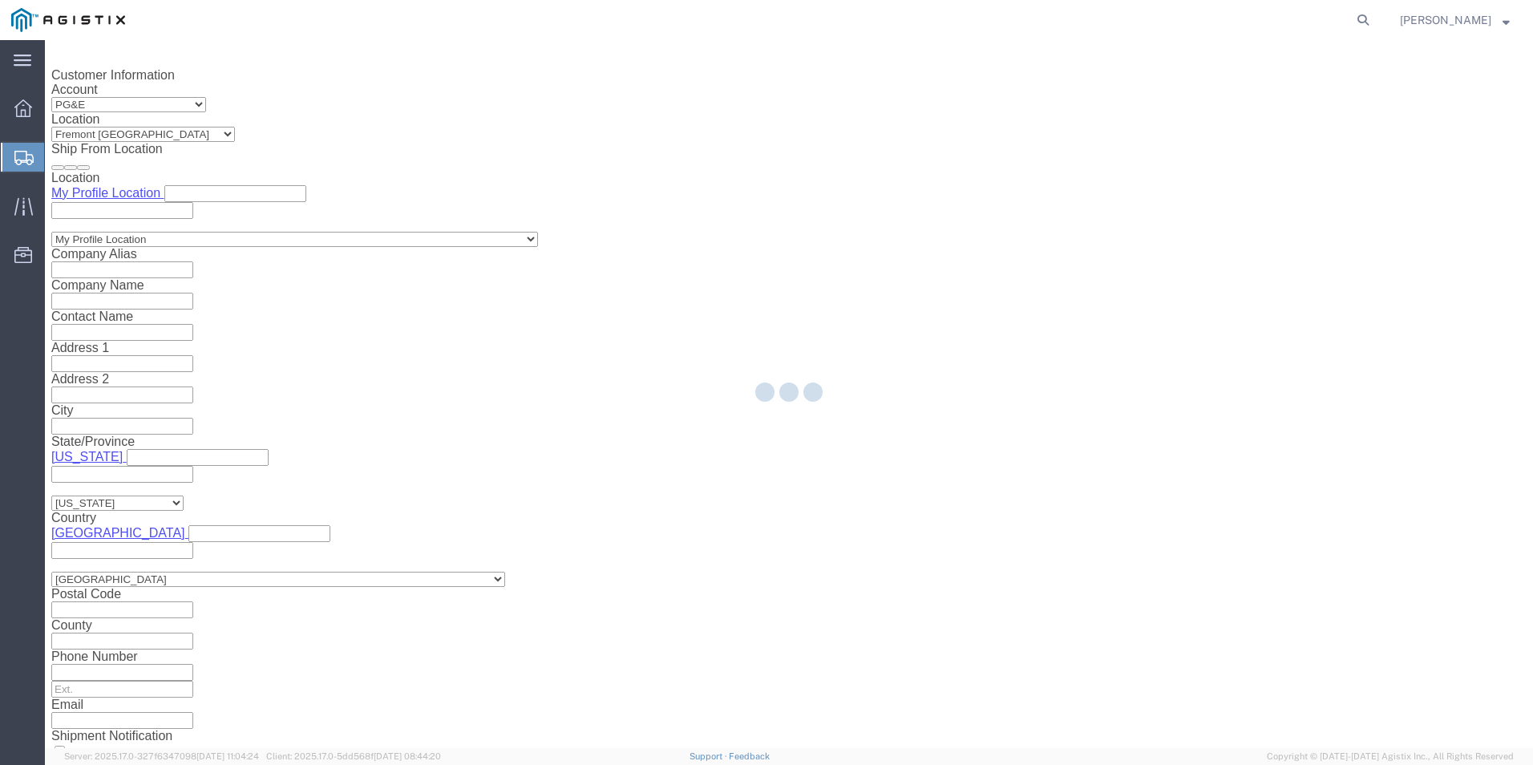
type input "MANSURA"
type input "70350"
select select "LA"
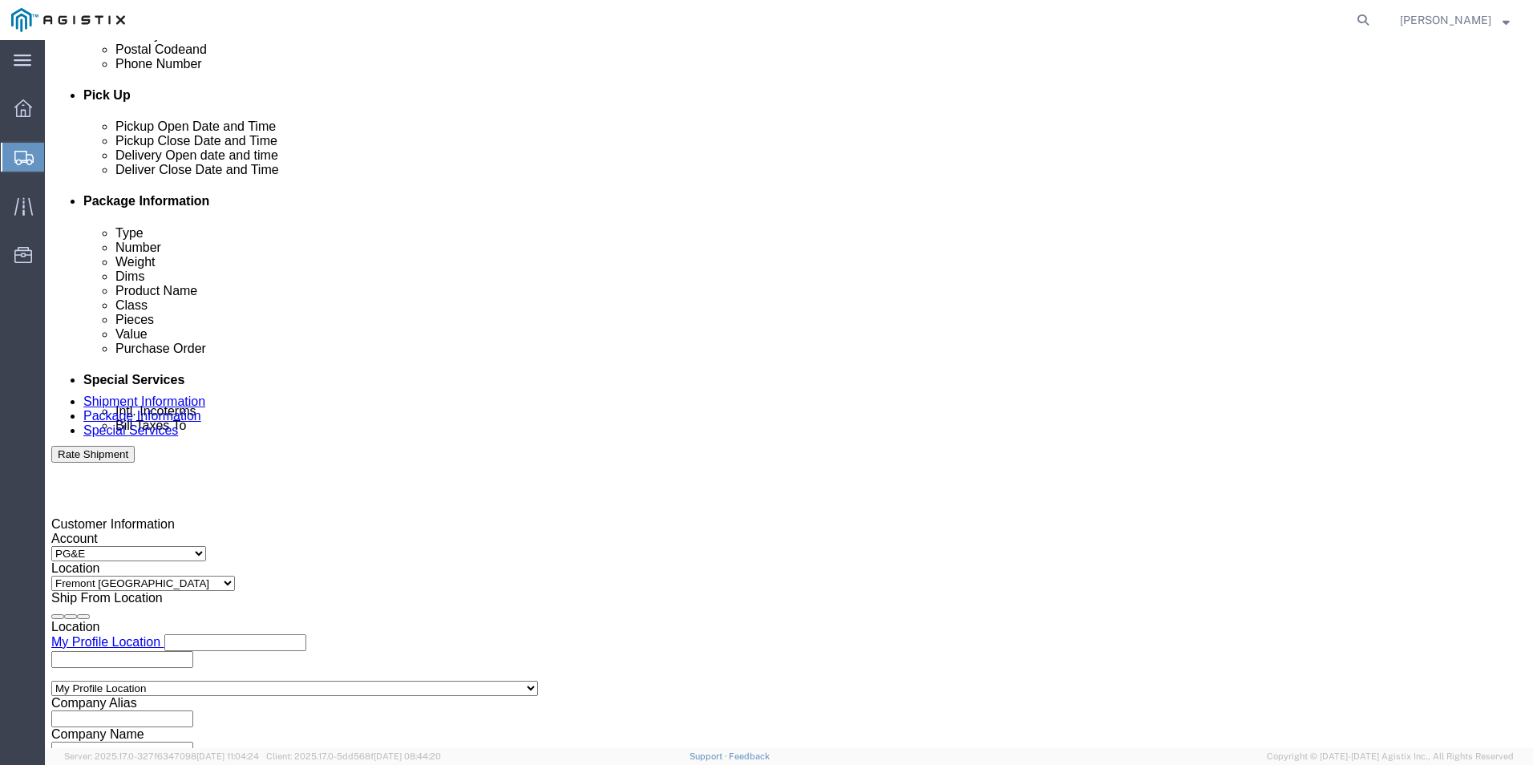
scroll to position [666, 0]
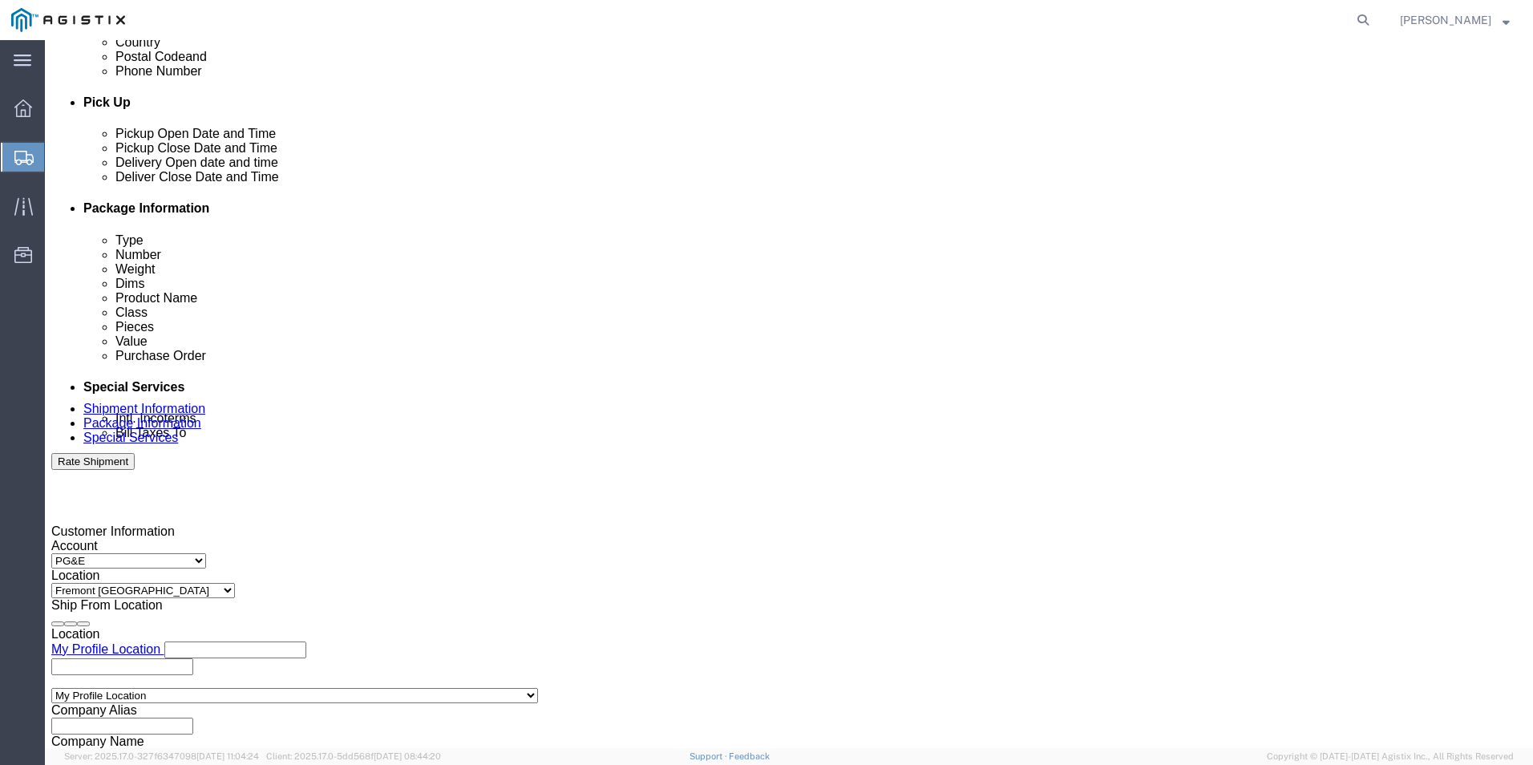
click link "Shipment Information"
click input "text"
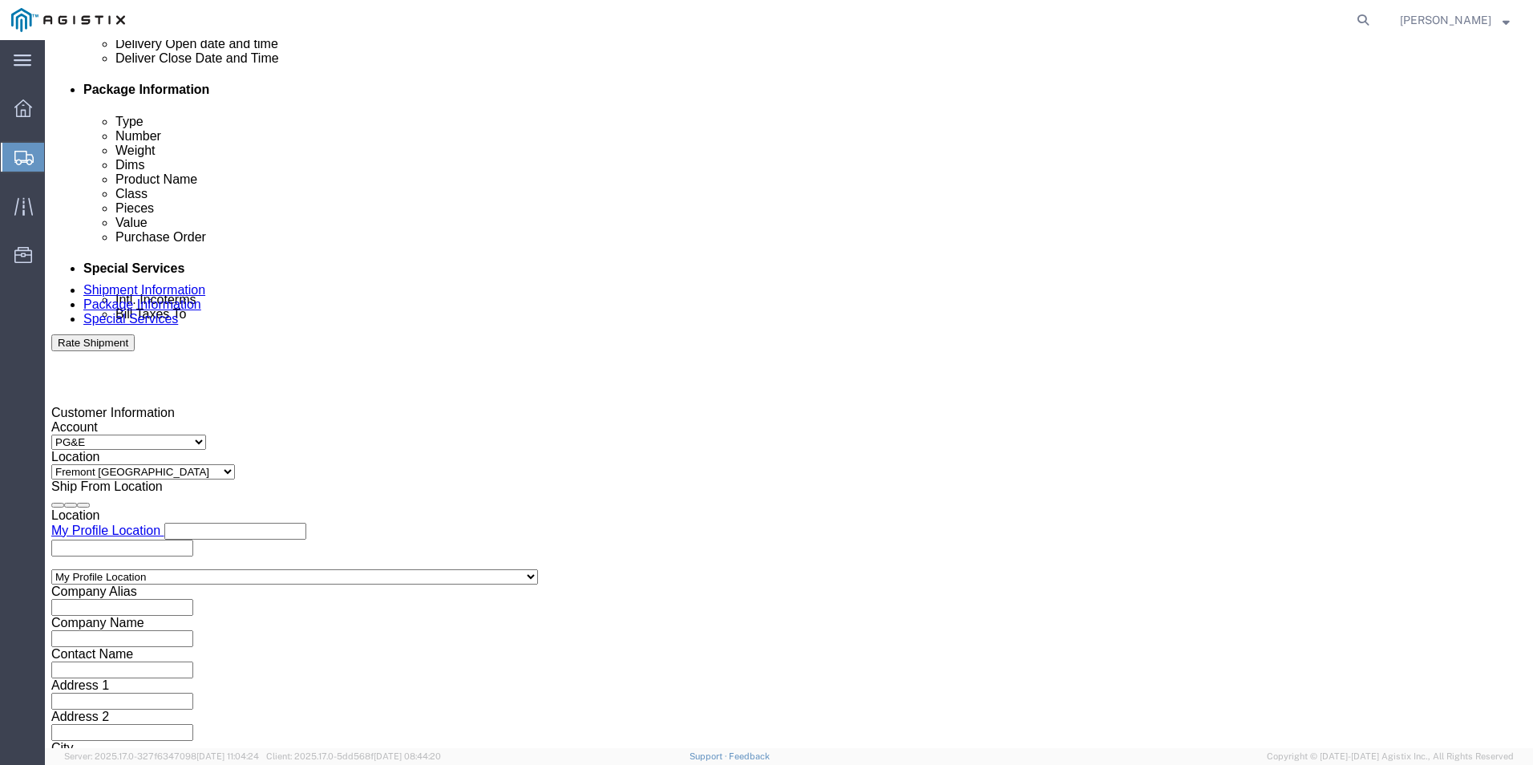
scroll to position [800, 0]
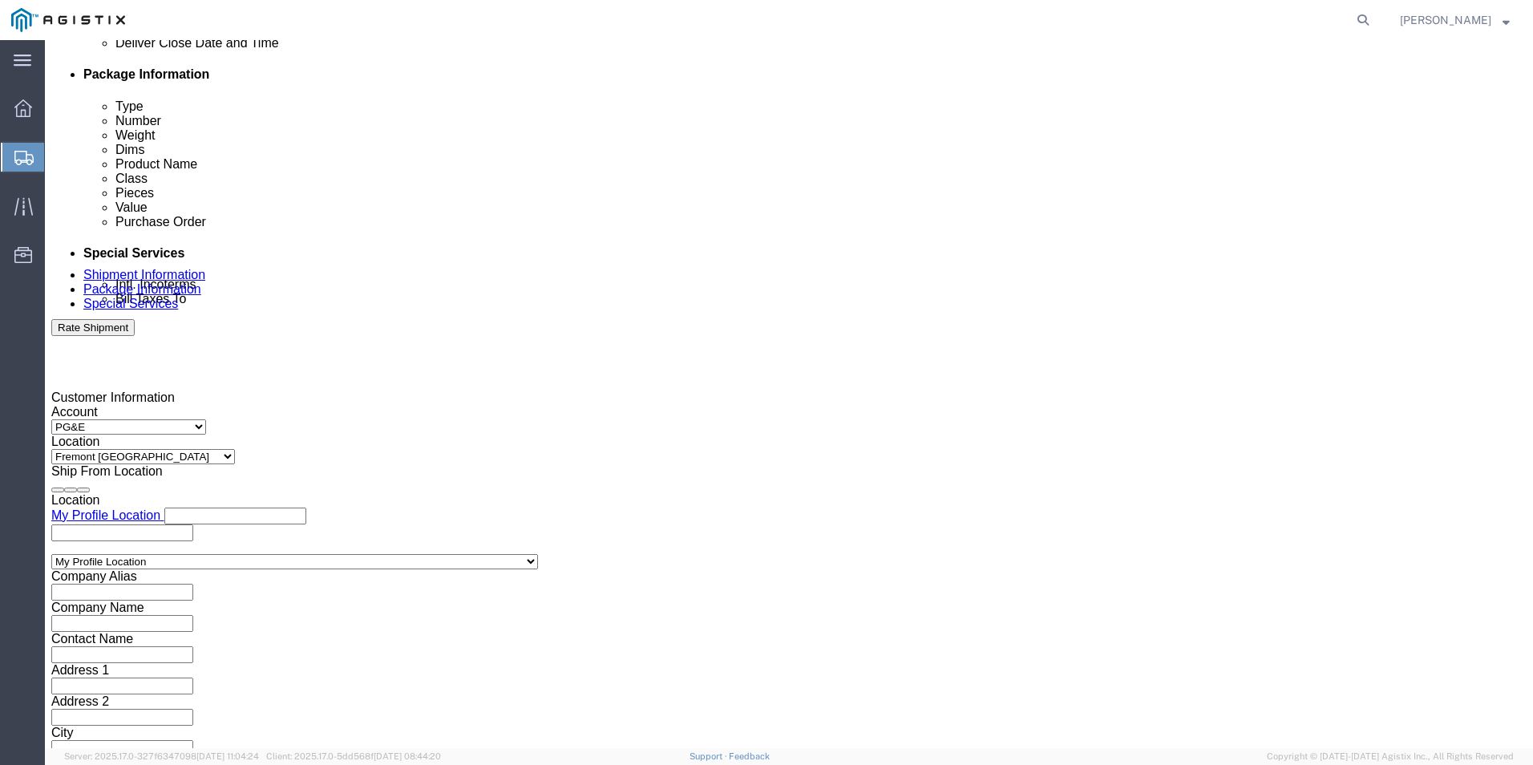
type input "3501400670"
drag, startPoint x: 1309, startPoint y: 671, endPoint x: 1175, endPoint y: 671, distance: 134.7
click button "Rate Shipment"
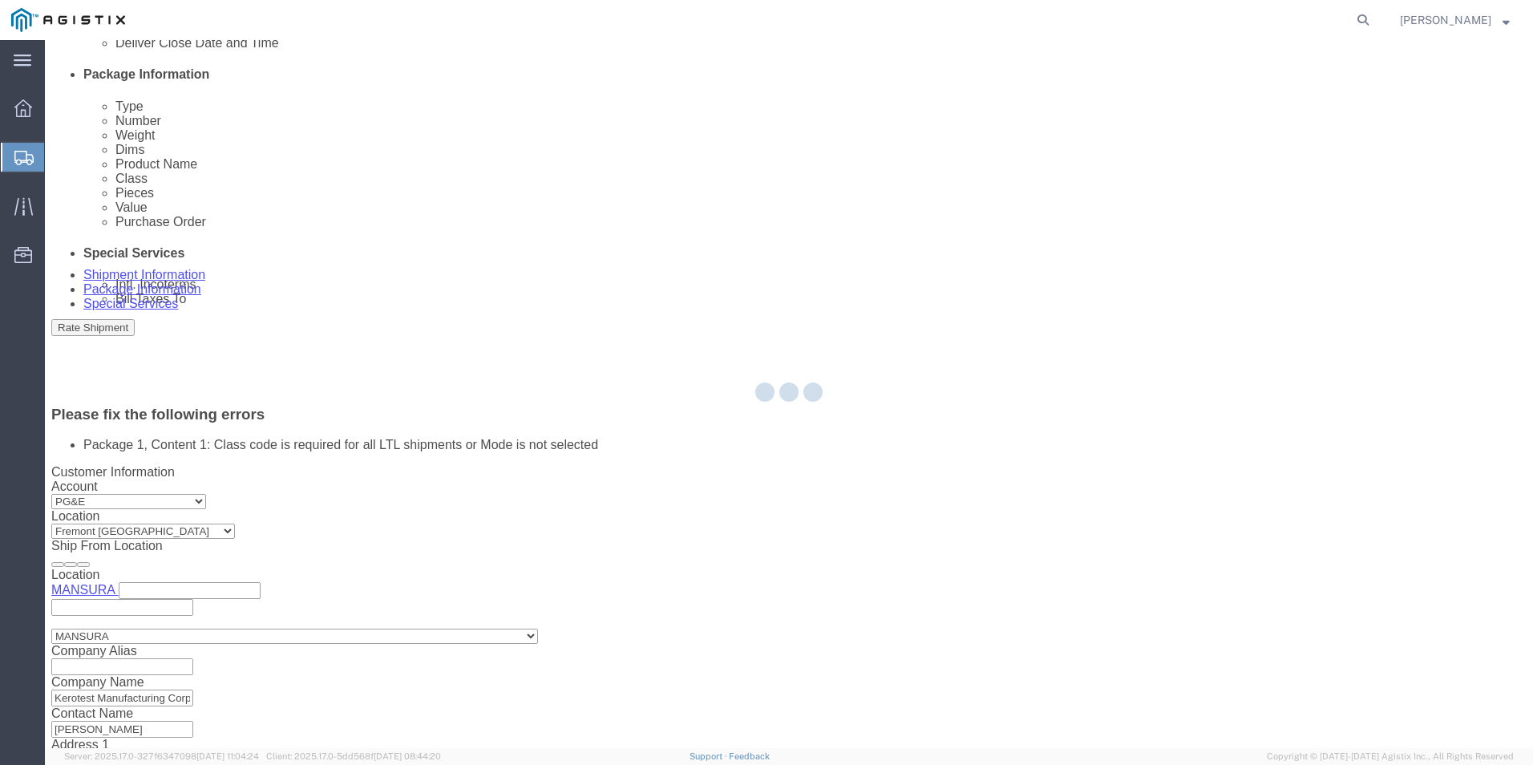
select select "PSNS"
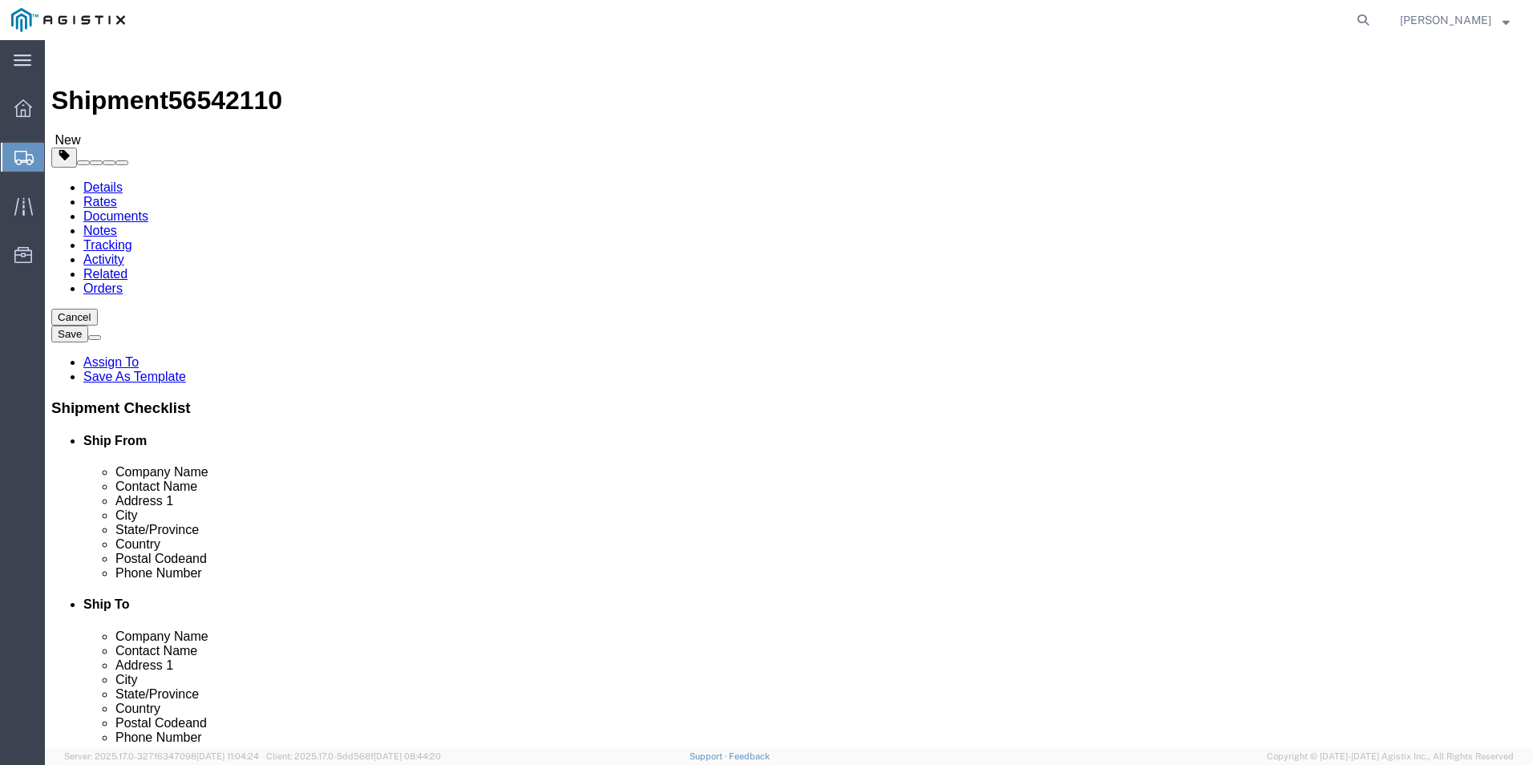
click dd "30.00 Each"
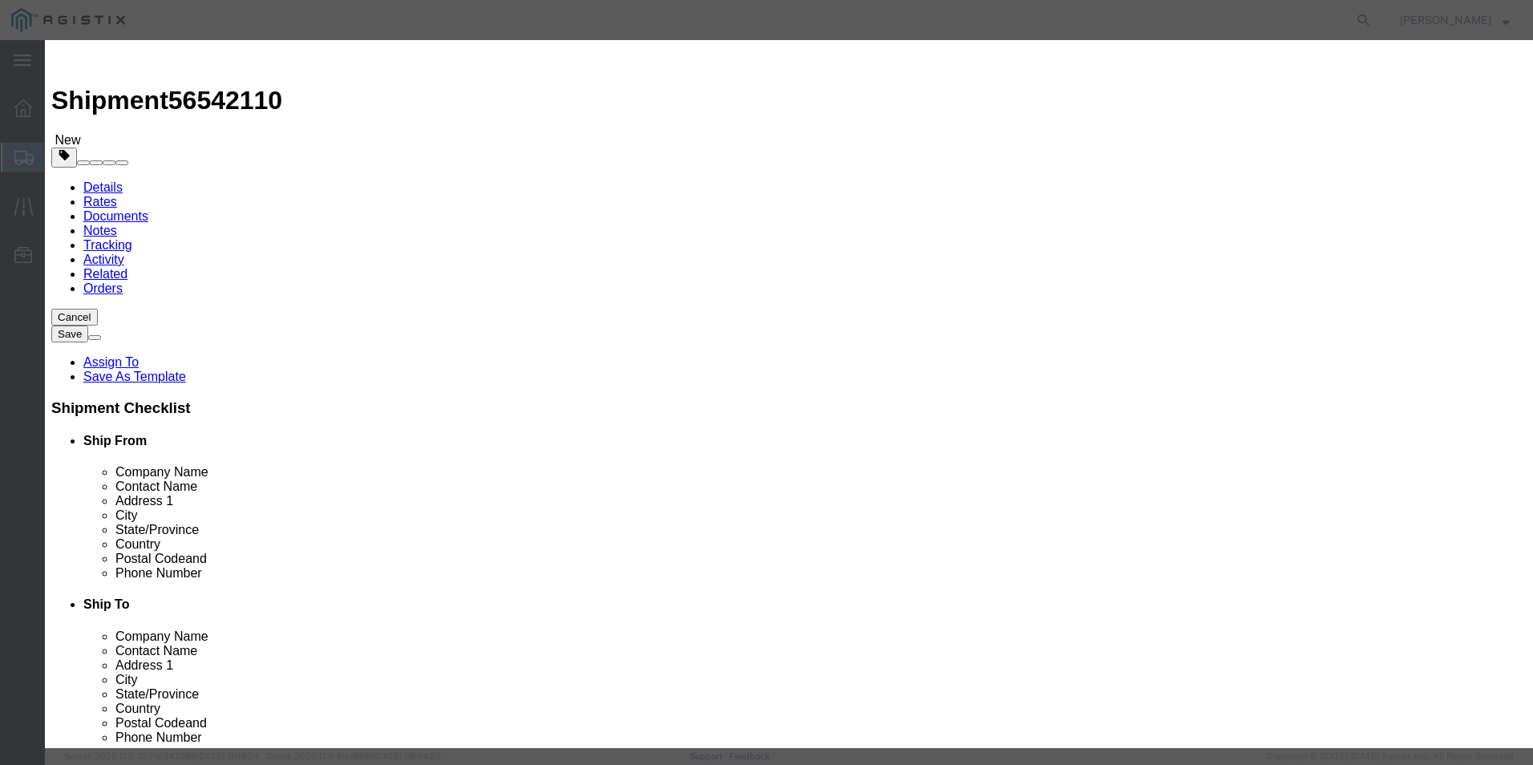
click select "Select 50 55 60 65 70 85 92.5 100 125 175 250 300 400"
select select "125"
click select "Select 50 55 60 65 70 85 92.5 100 125 175 250 300 400"
click button "Save & Close"
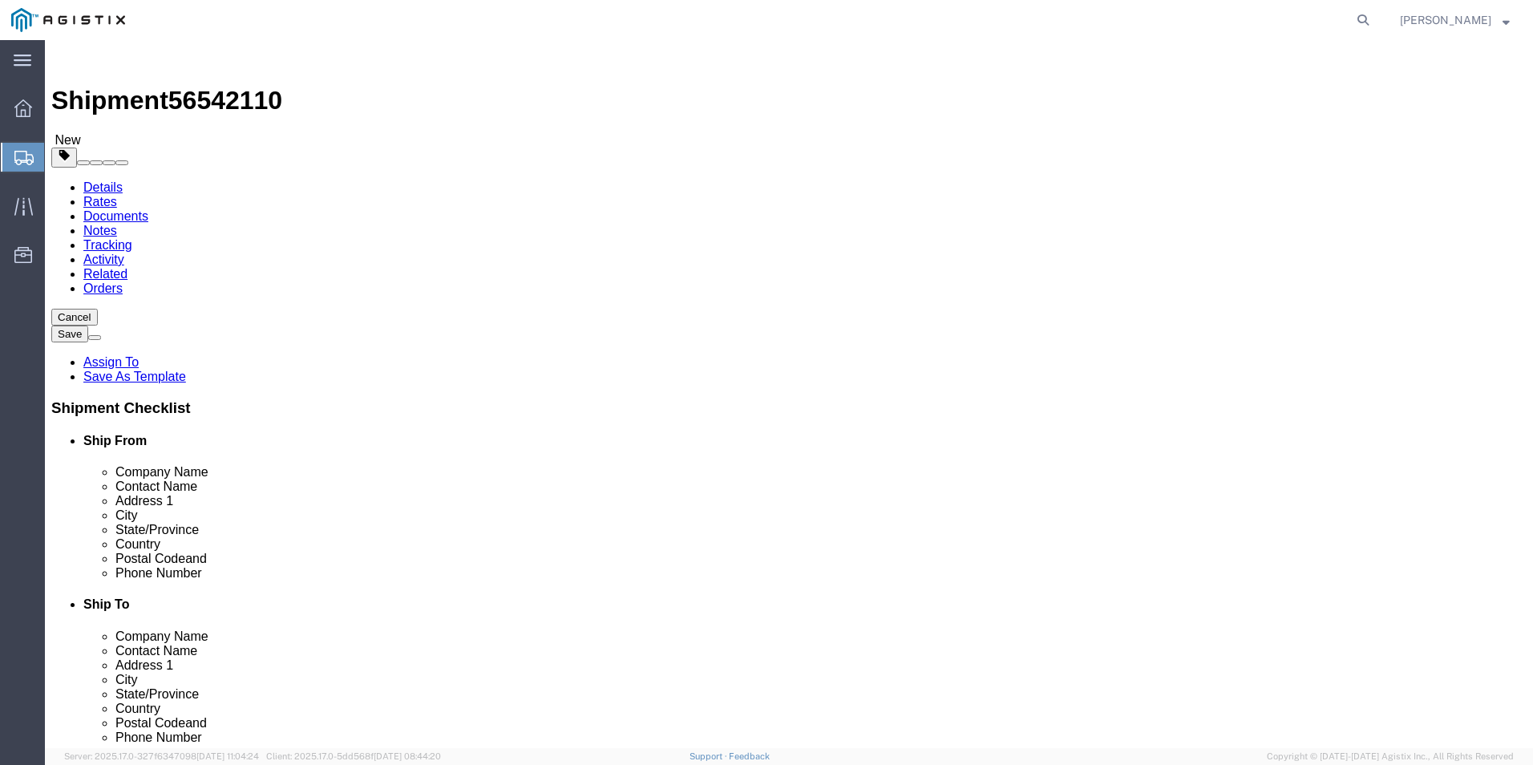
drag, startPoint x: 1330, startPoint y: 678, endPoint x: 1318, endPoint y: 673, distance: 13.3
click button "Rate Shipment"
